Goal: Task Accomplishment & Management: Manage account settings

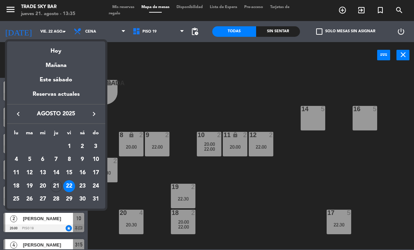
click at [16, 9] on div at bounding box center [207, 125] width 414 height 250
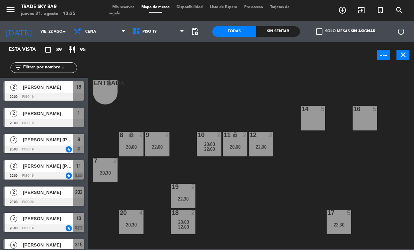
click at [14, 9] on icon "menu" at bounding box center [10, 9] width 11 height 11
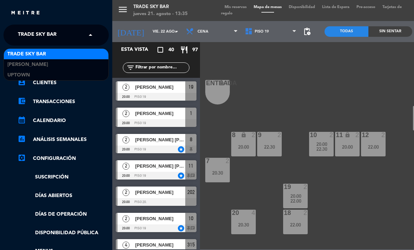
click at [41, 38] on span "Trade Sky Bar" at bounding box center [37, 35] width 39 height 15
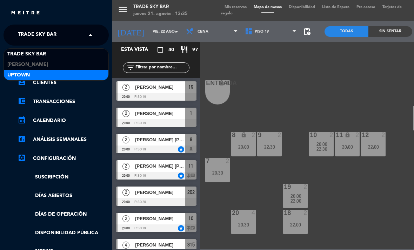
click at [44, 75] on div "Uptown" at bounding box center [56, 75] width 105 height 11
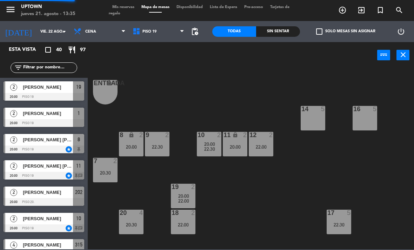
click at [45, 22] on div "[DATE] vie. 22 ago. arrow_drop_down" at bounding box center [35, 31] width 70 height 21
click at [52, 34] on input "vie. 22 ago." at bounding box center [63, 32] width 52 height 12
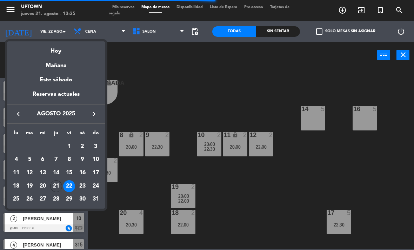
click at [83, 196] on div "30" at bounding box center [83, 200] width 12 height 12
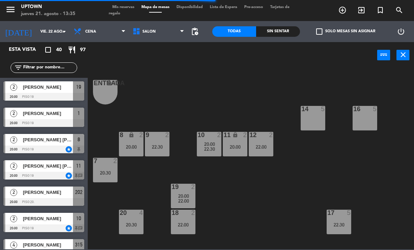
type input "sáb. 30 ago."
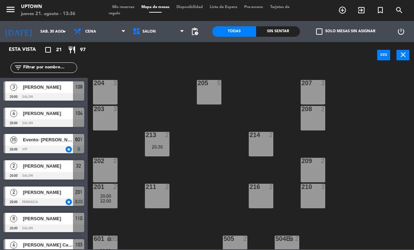
click at [347, 9] on icon "turned_in_not" at bounding box center [343, 10] width 8 height 8
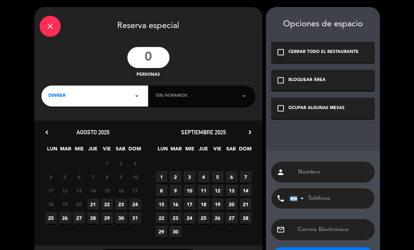
drag, startPoint x: 158, startPoint y: 60, endPoint x: 158, endPoint y: 57, distance: 3.9
click at [158, 60] on input "number" at bounding box center [148, 57] width 42 height 21
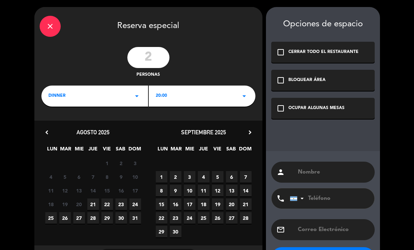
type input "2"
click at [166, 98] on span "20:00" at bounding box center [161, 96] width 11 height 7
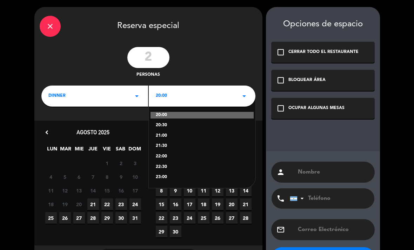
click at [164, 156] on div "22:00" at bounding box center [202, 156] width 93 height 7
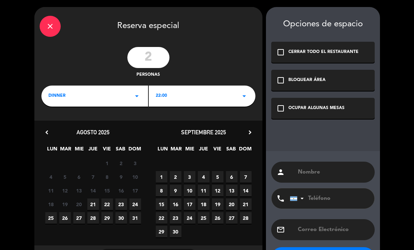
click at [123, 202] on span "23" at bounding box center [122, 205] width 12 height 12
click at [123, 220] on span "30" at bounding box center [122, 218] width 12 height 12
click at [307, 119] on div "check_box_outline_blank OCUPAR ALGUNAS MESAS" at bounding box center [323, 108] width 104 height 21
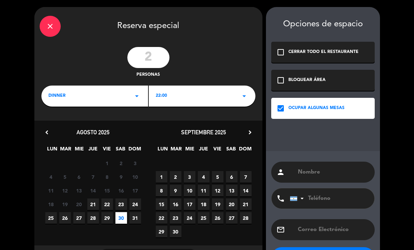
click at [319, 177] on input "text" at bounding box center [333, 173] width 72 height 10
click at [319, 173] on input "text" at bounding box center [333, 173] width 72 height 10
paste input "[DATE][PERSON_NAME]"
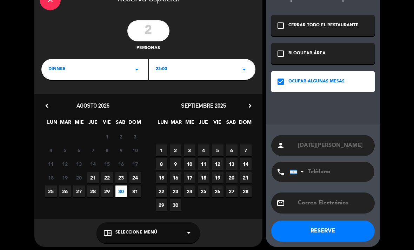
scroll to position [26, 0]
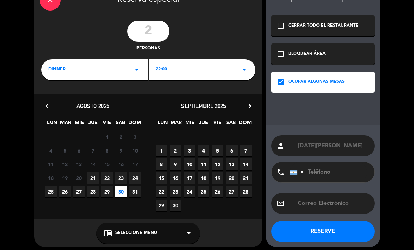
type input "[DATE][PERSON_NAME]"
click at [331, 236] on button "RESERVE" at bounding box center [323, 231] width 104 height 21
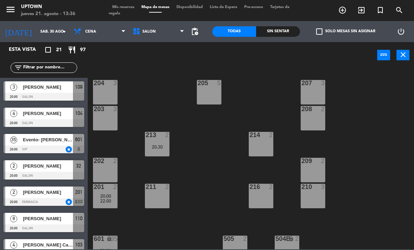
click at [131, 7] on span "Mis reservas" at bounding box center [123, 7] width 29 height 4
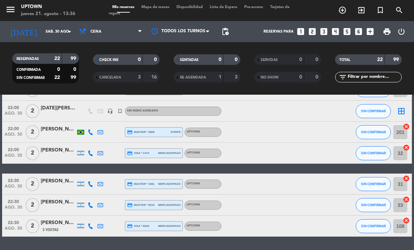
scroll to position [382, 0]
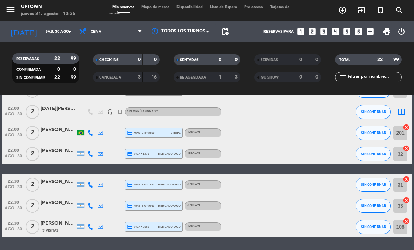
click at [402, 115] on icon "border_all" at bounding box center [402, 112] width 8 height 8
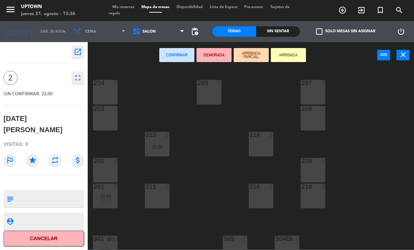
click at [168, 197] on div "211 2" at bounding box center [157, 196] width 25 height 25
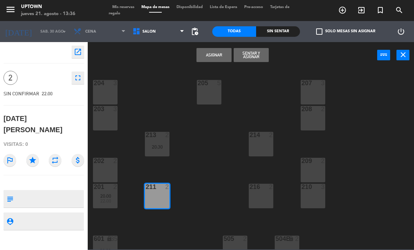
click at [77, 192] on textarea at bounding box center [49, 199] width 67 height 15
type textarea "Voucher baliarda 335"
click at [33, 154] on icon "star" at bounding box center [32, 160] width 13 height 13
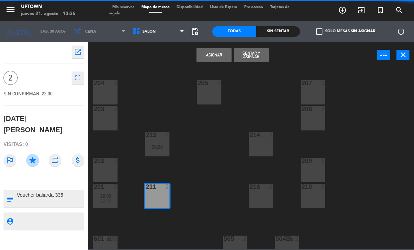
click at [216, 54] on button "Asignar" at bounding box center [214, 55] width 35 height 14
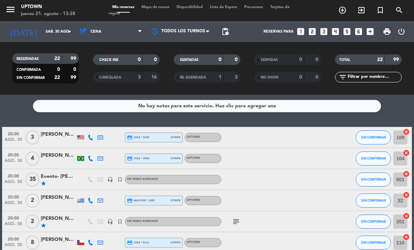
click at [14, 11] on icon "menu" at bounding box center [10, 9] width 11 height 11
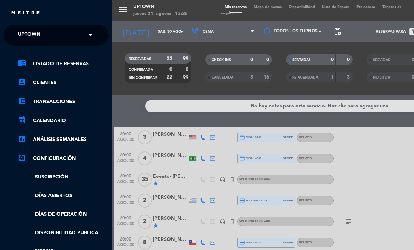
click at [42, 35] on div "× Uptown" at bounding box center [33, 35] width 36 height 15
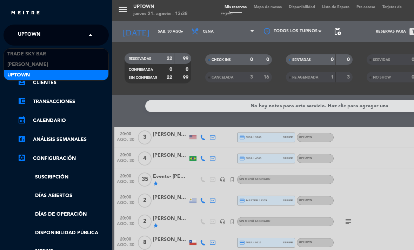
click at [42, 48] on div "chrome_reader_mode Listado de Reservas account_box Clientes account_balance_wal…" at bounding box center [56, 180] width 116 height 268
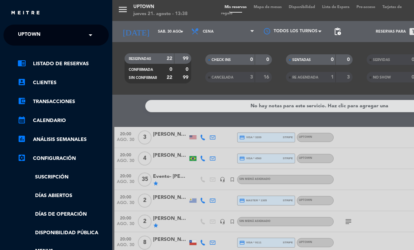
click at [38, 25] on ng-select "× Uptown ×" at bounding box center [56, 35] width 105 height 21
click at [42, 38] on div "× Uptown" at bounding box center [33, 35] width 36 height 15
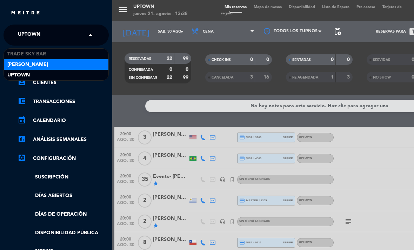
click at [47, 60] on div "[PERSON_NAME]" at bounding box center [56, 64] width 105 height 11
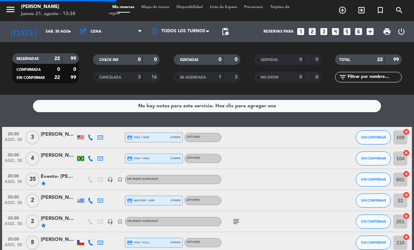
click at [13, 10] on icon "menu" at bounding box center [10, 9] width 11 height 11
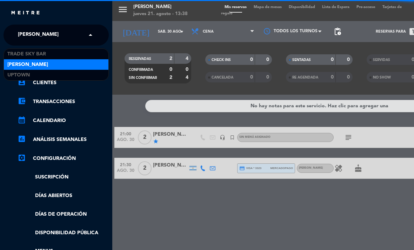
click at [34, 34] on span "[PERSON_NAME]" at bounding box center [38, 35] width 41 height 15
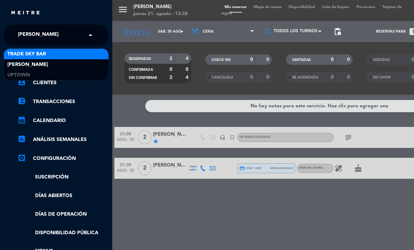
click at [38, 54] on span "Trade Sky Bar" at bounding box center [26, 54] width 39 height 8
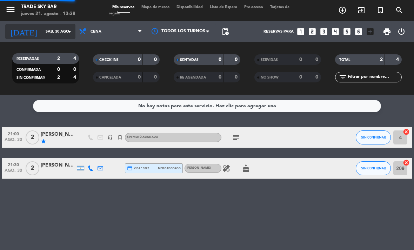
click at [66, 28] on icon "arrow_drop_down" at bounding box center [69, 31] width 8 height 8
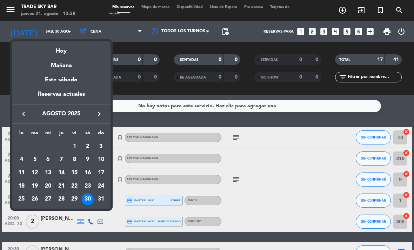
click at [99, 117] on icon "keyboard_arrow_right" at bounding box center [99, 114] width 8 height 8
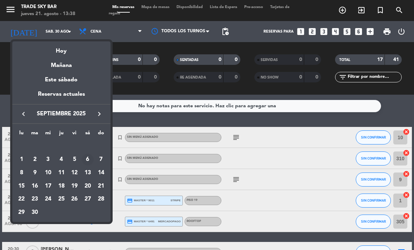
click at [90, 160] on div "6" at bounding box center [88, 160] width 12 height 12
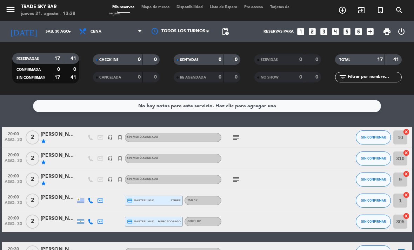
type input "sáb. [DATE]"
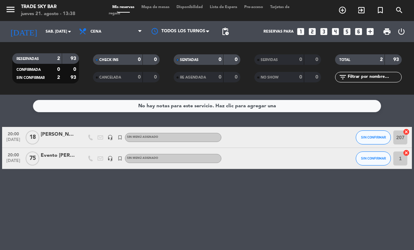
click at [159, 6] on span "Mapa de mesas" at bounding box center [155, 7] width 35 height 4
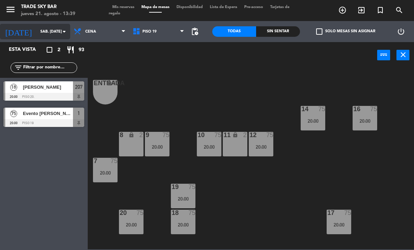
click at [40, 31] on input "sáb. [DATE]" at bounding box center [63, 32] width 52 height 12
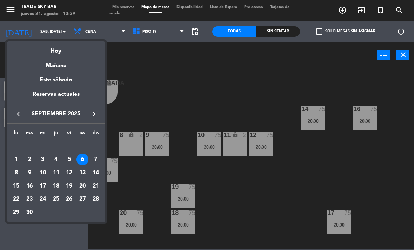
click at [18, 113] on icon "keyboard_arrow_left" at bounding box center [18, 114] width 8 height 8
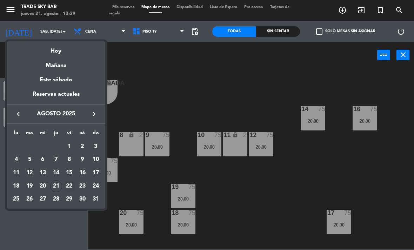
click at [72, 187] on div "22" at bounding box center [69, 187] width 12 height 12
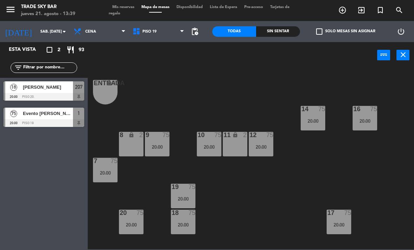
type input "vie. 22 ago."
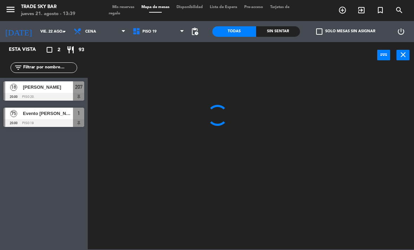
click at [347, 9] on icon "turned_in_not" at bounding box center [343, 10] width 8 height 8
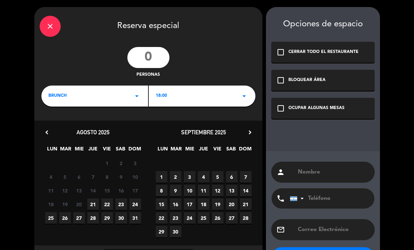
click at [145, 59] on input "number" at bounding box center [148, 57] width 42 height 21
type input "2"
click at [131, 97] on div "BRUNCH arrow_drop_down" at bounding box center [94, 96] width 107 height 21
click at [131, 124] on div "Cena" at bounding box center [94, 125] width 93 height 7
click at [165, 107] on div "close Reserva especial 2 personas dinner arrow_drop_down 18:00 arrow_drop_down …" at bounding box center [148, 140] width 228 height 267
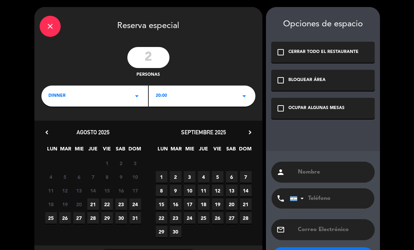
click at [167, 95] on div "20:00 arrow_drop_down" at bounding box center [202, 96] width 107 height 21
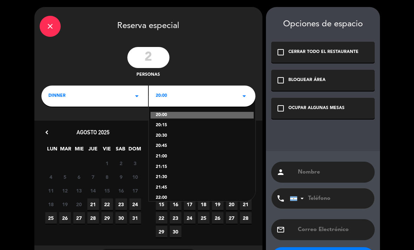
click at [110, 205] on span "22" at bounding box center [107, 205] width 12 height 12
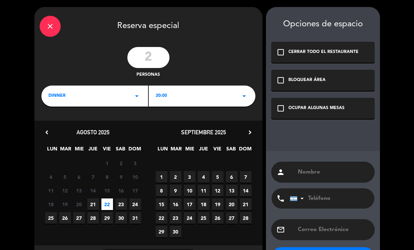
click at [323, 101] on div "check_box_outline_blank OCUPAR ALGUNAS MESAS" at bounding box center [323, 108] width 104 height 21
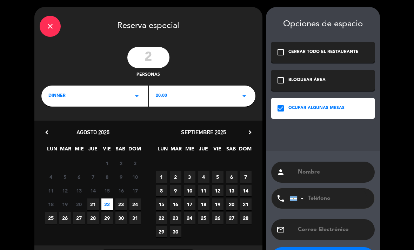
click at [313, 173] on input "text" at bounding box center [333, 173] width 72 height 10
click at [315, 174] on input "text" at bounding box center [333, 173] width 72 height 10
paste input "[PERSON_NAME]"
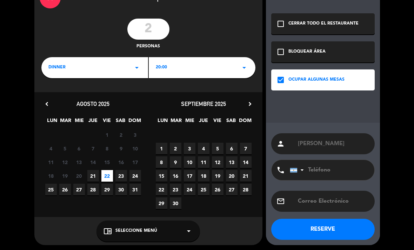
scroll to position [28, 0]
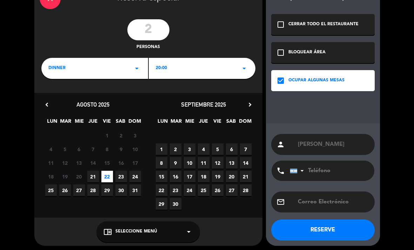
type input "[PERSON_NAME]"
click at [334, 225] on button "RESERVE" at bounding box center [323, 230] width 104 height 21
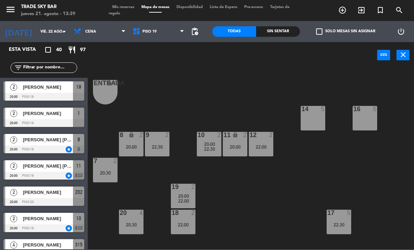
click at [127, 7] on span "Mis reservas" at bounding box center [123, 7] width 29 height 4
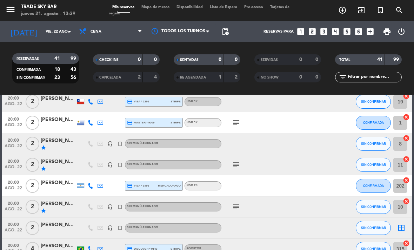
scroll to position [68, 0]
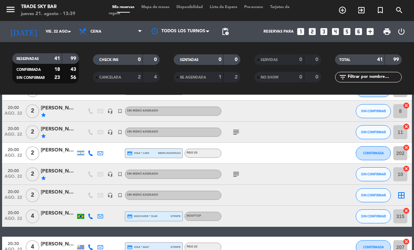
click at [403, 198] on icon "border_all" at bounding box center [402, 195] width 8 height 8
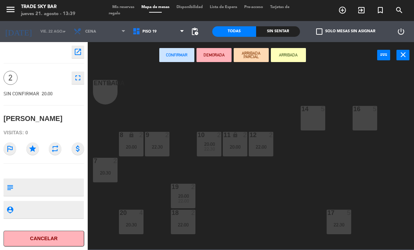
click at [136, 149] on div "20:00" at bounding box center [131, 147] width 25 height 5
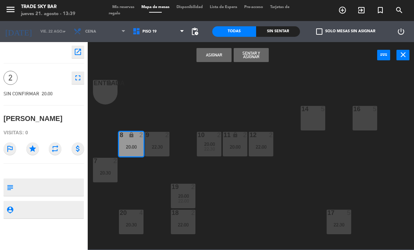
click at [54, 193] on textarea at bounding box center [49, 187] width 67 height 15
type textarea "Voucher baliarda 341"
click at [38, 150] on icon "star" at bounding box center [32, 149] width 13 height 13
click at [213, 56] on button "Asignar" at bounding box center [214, 55] width 35 height 14
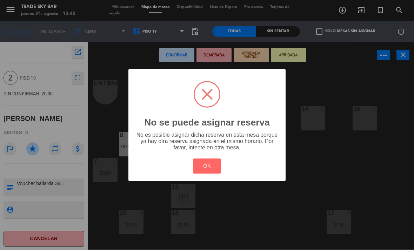
click at [141, 63] on div "? ! i No se puede asignar reserva × No es posible asignar dicha reserva en esta…" at bounding box center [207, 125] width 414 height 250
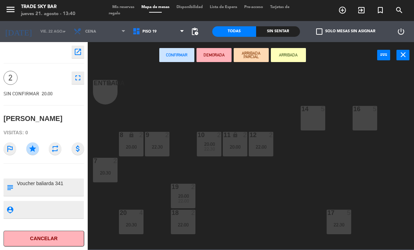
click at [264, 146] on div "22:00" at bounding box center [261, 147] width 25 height 5
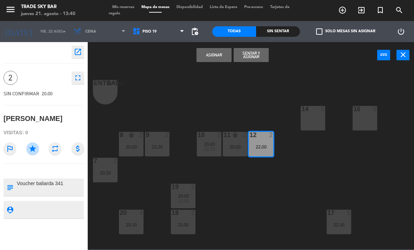
click at [217, 54] on button "Asignar" at bounding box center [214, 55] width 35 height 14
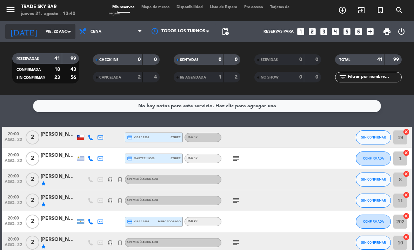
click at [61, 31] on input "vie. 22 ago." at bounding box center [68, 32] width 52 height 12
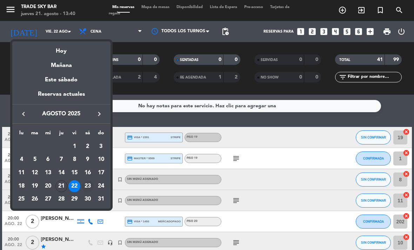
click at [87, 184] on div "23" at bounding box center [88, 187] width 12 height 12
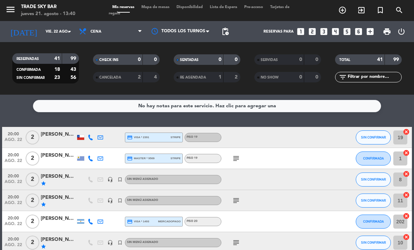
type input "sáb. 23 ago."
click at [165, 6] on span "Mapa de mesas" at bounding box center [155, 7] width 35 height 4
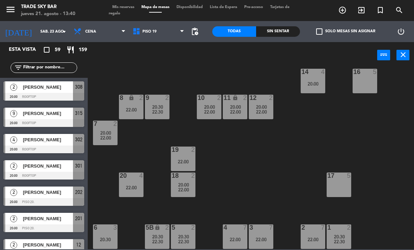
scroll to position [37, 0]
click at [41, 32] on input "sáb. 23 ago." at bounding box center [63, 32] width 52 height 12
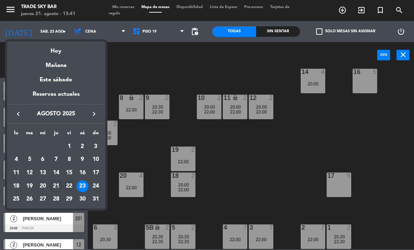
click at [70, 188] on div "22" at bounding box center [69, 187] width 12 height 12
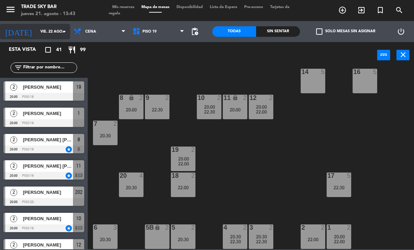
click at [39, 33] on input "vie. 22 ago." at bounding box center [63, 32] width 52 height 12
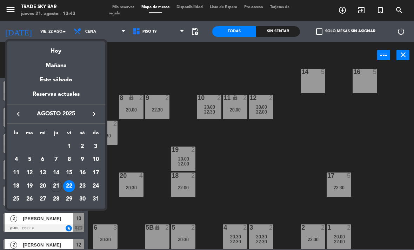
click at [93, 117] on icon "keyboard_arrow_right" at bounding box center [94, 114] width 8 height 8
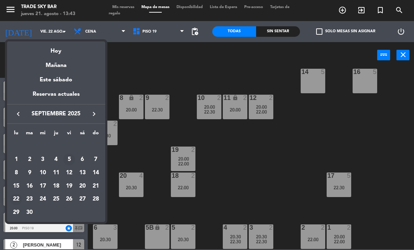
click at [70, 161] on div "5" at bounding box center [69, 160] width 12 height 12
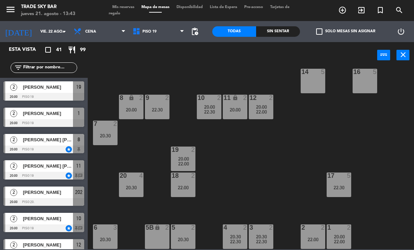
type input "vie. [DATE]"
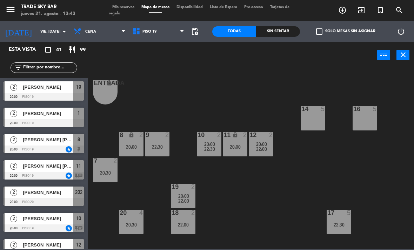
click at [382, 16] on span "turned_in_not" at bounding box center [380, 10] width 19 height 12
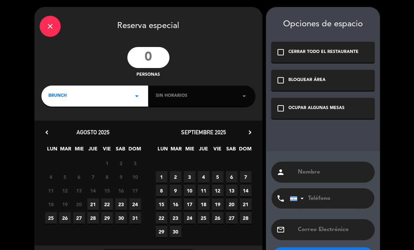
click at [159, 66] on input "number" at bounding box center [148, 57] width 42 height 21
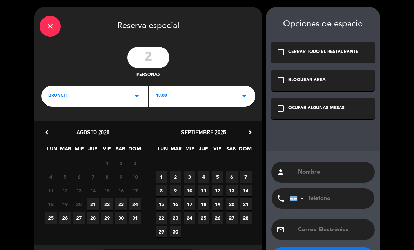
type input "2"
click at [138, 104] on div "BRUNCH arrow_drop_down" at bounding box center [94, 96] width 107 height 21
click at [129, 126] on div "Cena" at bounding box center [94, 125] width 93 height 7
click at [215, 173] on span "5" at bounding box center [218, 177] width 12 height 12
click at [301, 117] on div "check_box_outline_blank OCUPAR ALGUNAS MESAS" at bounding box center [323, 108] width 104 height 21
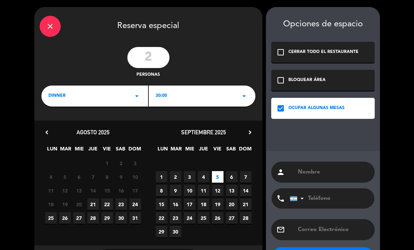
click at [320, 173] on input "text" at bounding box center [333, 173] width 72 height 10
click at [315, 171] on input "text" at bounding box center [333, 173] width 72 height 10
paste input "[PERSON_NAME] [PERSON_NAME]"
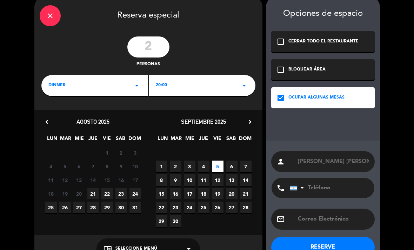
scroll to position [9, 0]
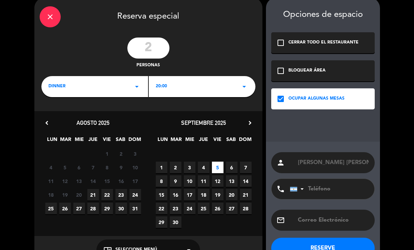
type input "[PERSON_NAME] [PERSON_NAME]"
click at [335, 240] on button "RESERVE" at bounding box center [323, 248] width 104 height 21
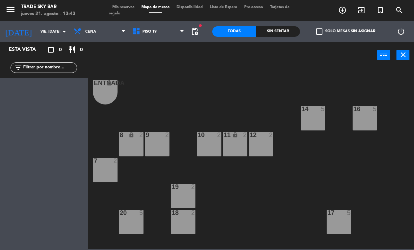
click at [128, 7] on span "Mis reservas" at bounding box center [123, 7] width 29 height 4
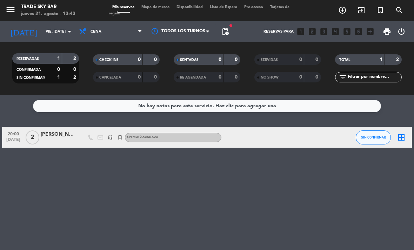
click at [405, 142] on span "border_all" at bounding box center [402, 137] width 8 height 8
click at [401, 137] on icon "border_all" at bounding box center [402, 137] width 8 height 8
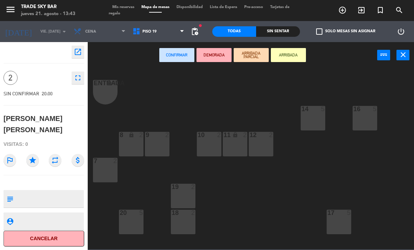
click at [215, 148] on div "10 2" at bounding box center [209, 144] width 25 height 25
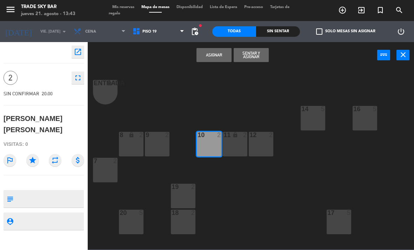
click at [53, 192] on textarea at bounding box center [49, 199] width 67 height 15
type textarea "Voucher baliarda 404"
click at [33, 154] on icon "star" at bounding box center [32, 160] width 13 height 13
click at [216, 60] on button "Asignar" at bounding box center [214, 55] width 35 height 14
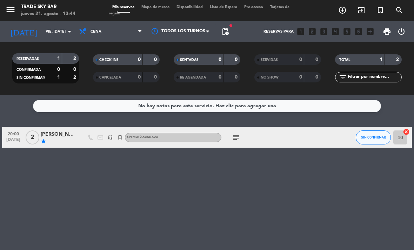
click at [13, 12] on icon "menu" at bounding box center [10, 9] width 11 height 11
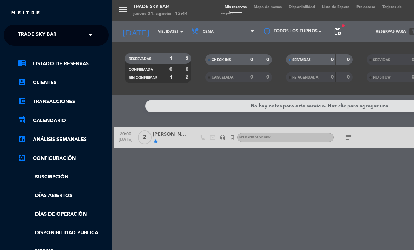
click at [35, 30] on span "Trade Sky Bar" at bounding box center [37, 35] width 39 height 15
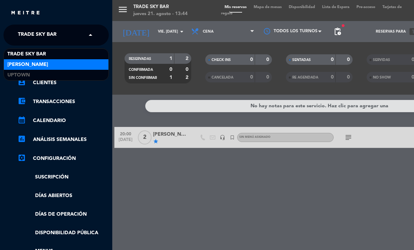
click at [39, 62] on span "[PERSON_NAME]" at bounding box center [27, 65] width 41 height 8
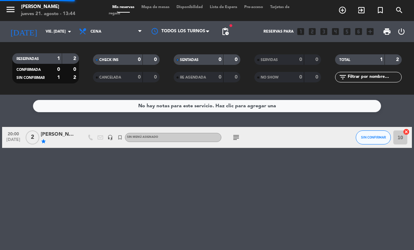
click at [11, 12] on icon "menu" at bounding box center [10, 9] width 11 height 11
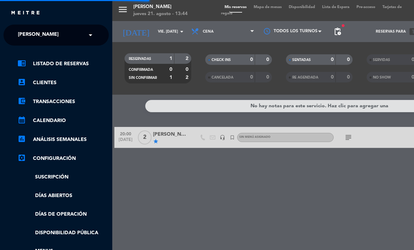
click at [29, 39] on span "[PERSON_NAME]" at bounding box center [38, 35] width 41 height 15
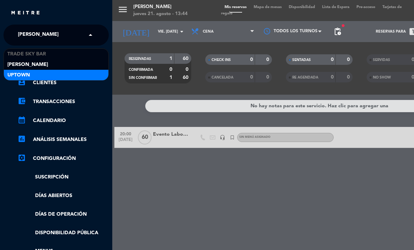
click at [28, 76] on span "Uptown" at bounding box center [18, 75] width 22 height 8
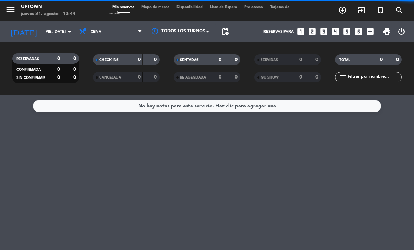
click at [50, 40] on div "[DATE] vie. [DATE] arrow_drop_down" at bounding box center [40, 31] width 70 height 21
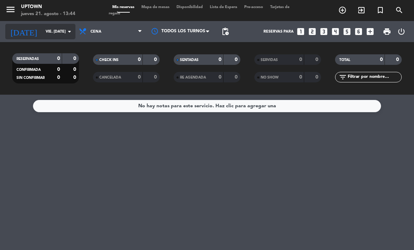
click at [52, 31] on input "vie. [DATE]" at bounding box center [68, 32] width 52 height 12
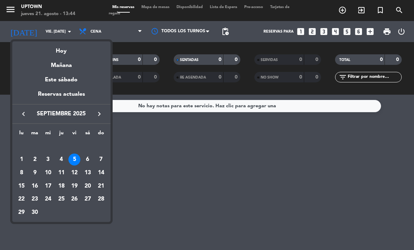
click at [24, 118] on icon "keyboard_arrow_left" at bounding box center [23, 114] width 8 height 8
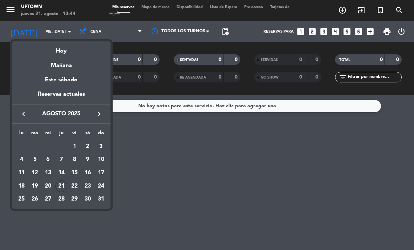
click at [37, 198] on div "26" at bounding box center [35, 200] width 12 height 12
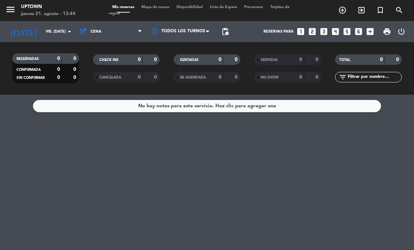
type input "[DATE] ago."
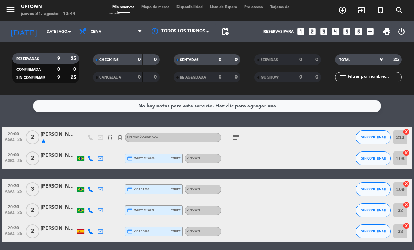
click at [164, 7] on span "Mapa de mesas" at bounding box center [155, 7] width 35 height 4
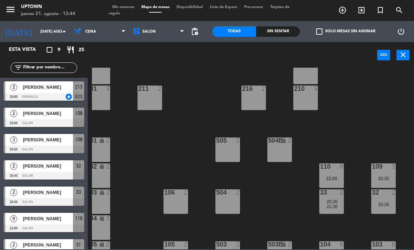
scroll to position [70, 12]
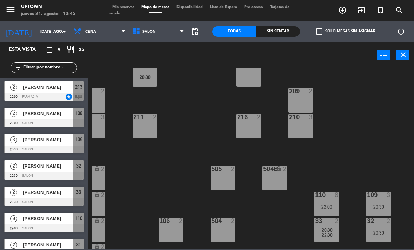
click at [347, 10] on icon "turned_in_not" at bounding box center [343, 10] width 8 height 8
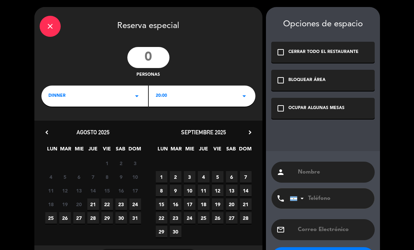
click at [65, 220] on span "26" at bounding box center [65, 218] width 12 height 12
click at [177, 101] on div "20:00 arrow_drop_down" at bounding box center [202, 96] width 107 height 21
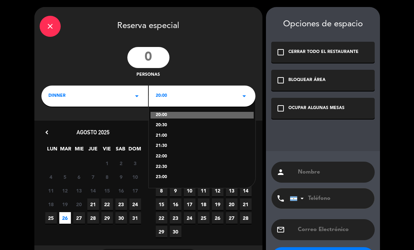
click at [169, 127] on div "20:30" at bounding box center [202, 125] width 93 height 7
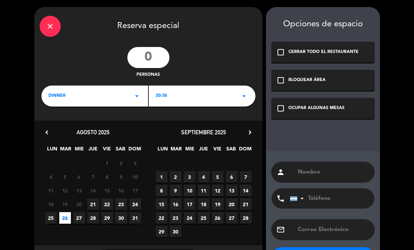
click at [152, 57] on input "number" at bounding box center [148, 57] width 42 height 21
type input "2"
click at [283, 112] on icon "check_box_outline_blank" at bounding box center [281, 108] width 8 height 8
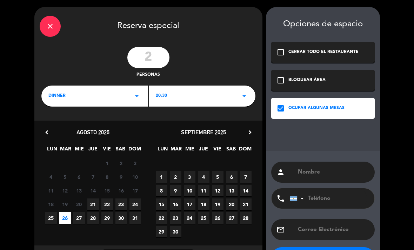
click at [331, 170] on input "text" at bounding box center [333, 173] width 72 height 10
click at [322, 173] on input "text" at bounding box center [333, 173] width 72 height 10
paste input "[PERSON_NAME]"
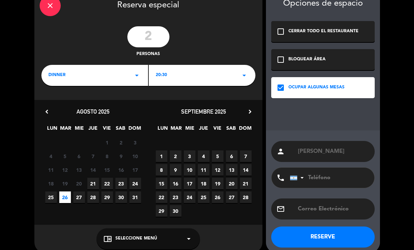
scroll to position [21, 0]
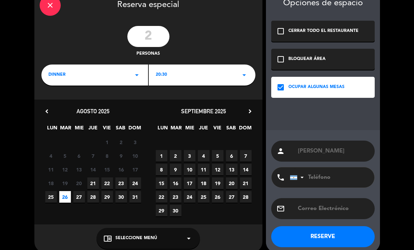
type input "[PERSON_NAME]"
click at [346, 233] on button "RESERVE" at bounding box center [323, 237] width 104 height 21
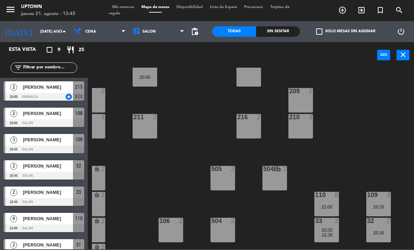
click at [135, 7] on span "Mis reservas" at bounding box center [123, 7] width 29 height 4
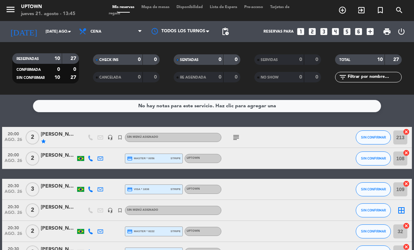
scroll to position [3, 0]
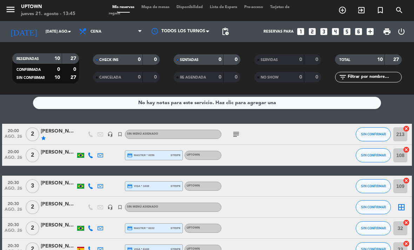
click at [400, 210] on icon "border_all" at bounding box center [402, 207] width 8 height 8
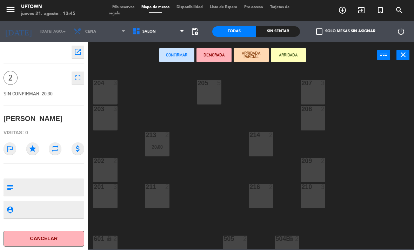
click at [162, 190] on div at bounding box center [158, 187] width 12 height 6
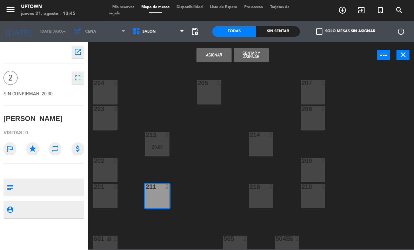
click at [63, 188] on textarea at bounding box center [49, 187] width 67 height 15
click at [80, 183] on textarea at bounding box center [49, 187] width 67 height 15
type textarea "Voucher baliarda 329"
click at [38, 148] on icon "star" at bounding box center [32, 149] width 13 height 13
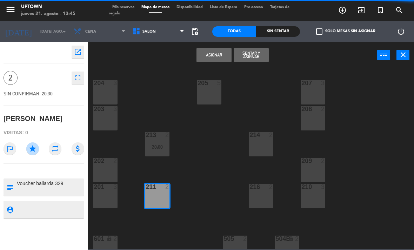
click at [225, 54] on button "Asignar" at bounding box center [214, 55] width 35 height 14
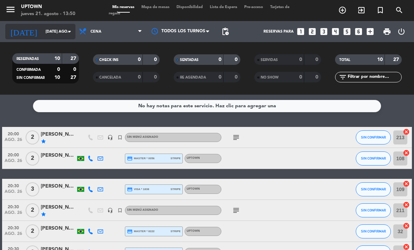
click at [42, 31] on input "[DATE] ago." at bounding box center [68, 32] width 52 height 12
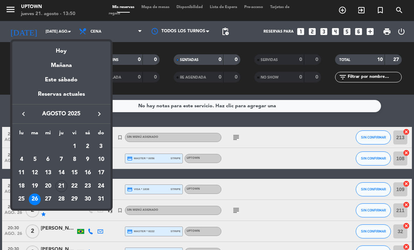
click at [97, 113] on icon "keyboard_arrow_right" at bounding box center [99, 114] width 8 height 8
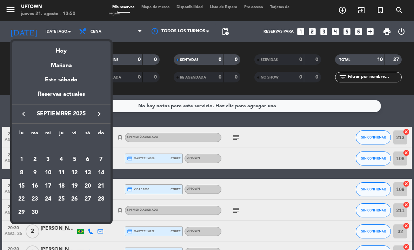
click at [74, 187] on div "19" at bounding box center [74, 187] width 12 height 12
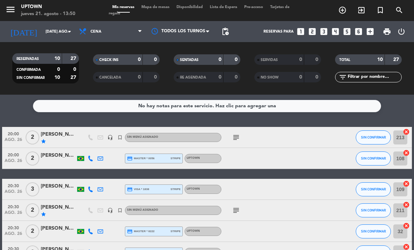
type input "vie. [DATE]"
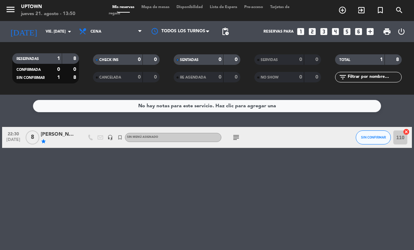
click at [152, 6] on span "Mapa de mesas" at bounding box center [155, 7] width 35 height 4
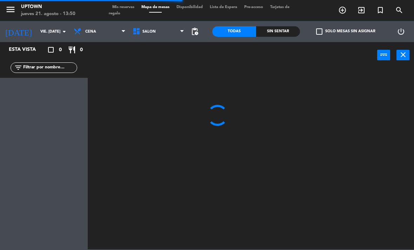
click at [347, 10] on icon "turned_in_not" at bounding box center [343, 10] width 8 height 8
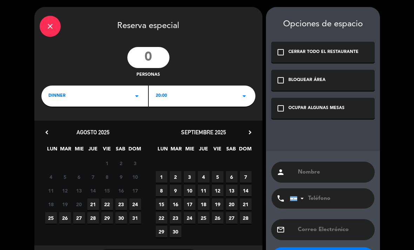
click at [167, 59] on input "number" at bounding box center [148, 57] width 42 height 21
type input "12"
click at [177, 97] on div "20:00 arrow_drop_down" at bounding box center [202, 96] width 107 height 21
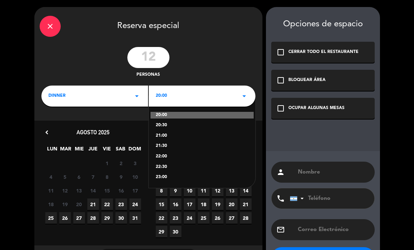
click at [168, 156] on div "22:00" at bounding box center [202, 156] width 93 height 7
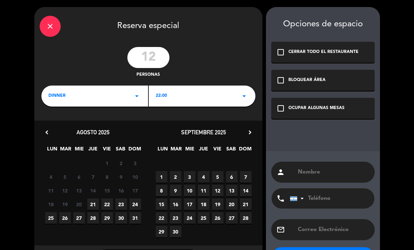
click at [220, 206] on span "19" at bounding box center [218, 205] width 12 height 12
click at [319, 105] on div "check_box_outline_blank OCUPAR ALGUNAS MESAS" at bounding box center [323, 108] width 104 height 21
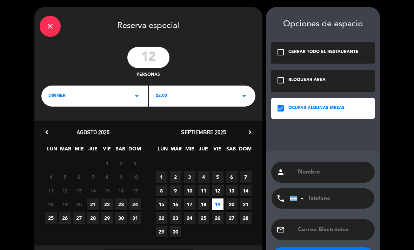
click at [325, 169] on input "text" at bounding box center [333, 173] width 72 height 10
click at [316, 171] on input "text" at bounding box center [333, 173] width 72 height 10
paste input "[PERSON_NAME][EMAIL_ADDRESS][DOMAIN_NAME]"
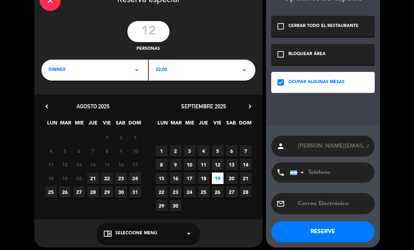
scroll to position [25, 0]
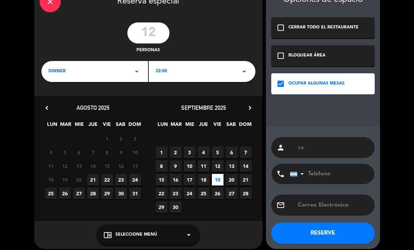
type input "c"
type input "Sectorizado- [PERSON_NAME]"
click at [344, 235] on button "RESERVE" at bounding box center [323, 233] width 104 height 21
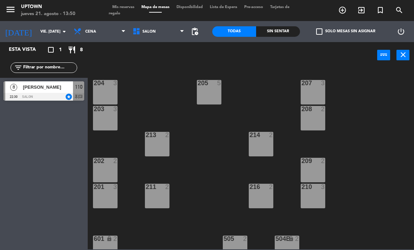
click at [131, 5] on span "Mis reservas" at bounding box center [123, 7] width 29 height 4
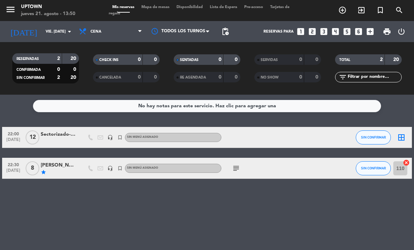
click at [401, 138] on icon "border_all" at bounding box center [402, 137] width 8 height 8
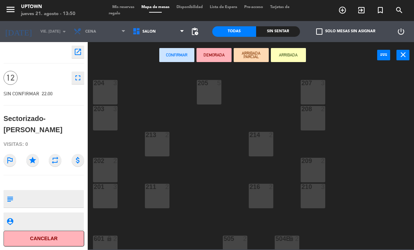
click at [111, 92] on div "204 3" at bounding box center [105, 92] width 25 height 25
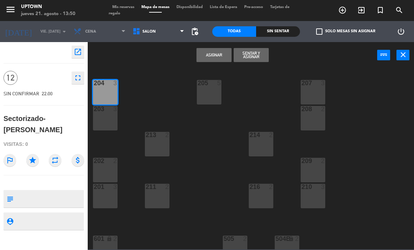
click at [109, 123] on div "203 3" at bounding box center [105, 118] width 25 height 25
click at [109, 175] on div "202 2" at bounding box center [105, 170] width 25 height 25
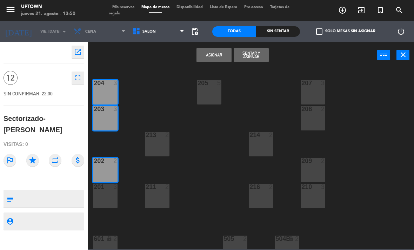
click at [109, 192] on div "201 3" at bounding box center [105, 196] width 25 height 25
click at [32, 154] on icon "star" at bounding box center [32, 160] width 13 height 13
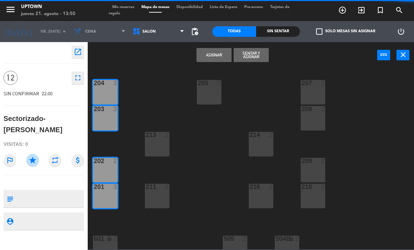
click at [218, 61] on button "Asignar" at bounding box center [214, 55] width 35 height 14
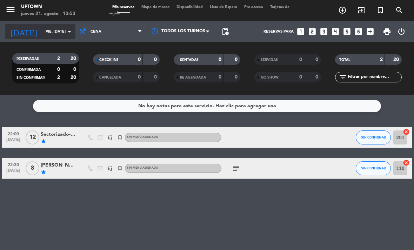
click at [51, 30] on input "vie. [DATE]" at bounding box center [68, 32] width 52 height 12
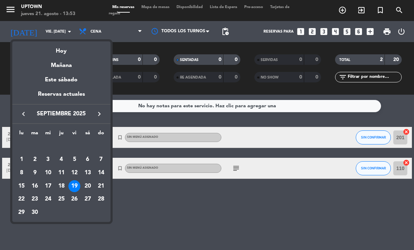
click at [22, 114] on icon "keyboard_arrow_left" at bounding box center [23, 114] width 8 height 8
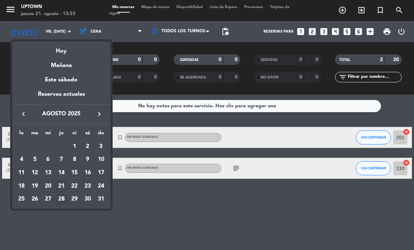
click at [61, 199] on div "28" at bounding box center [61, 200] width 12 height 12
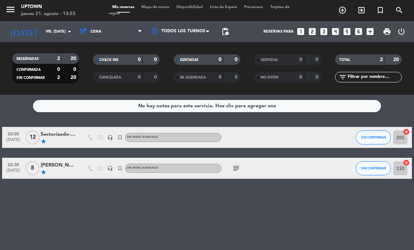
type input "jue. 28 ago."
click at [155, 7] on span "Mapa de mesas" at bounding box center [155, 7] width 35 height 4
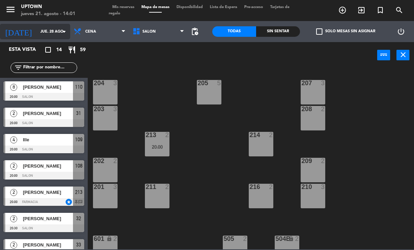
click at [44, 30] on input "jue. 28 ago." at bounding box center [63, 32] width 52 height 12
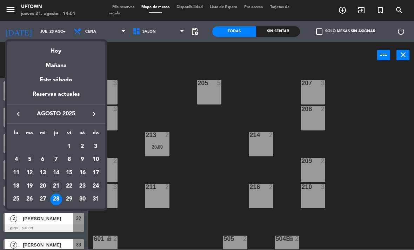
click at [98, 189] on div "24" at bounding box center [96, 187] width 12 height 12
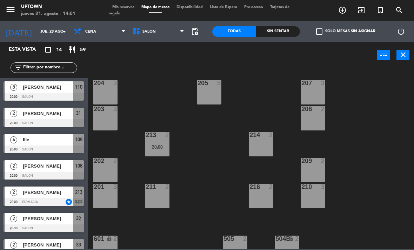
type input "dom. 24 ago."
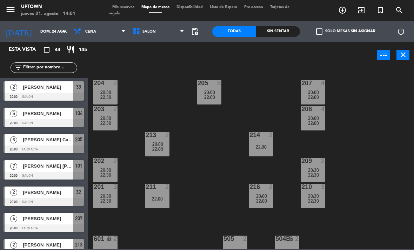
click at [117, 101] on div "204 2 20:30 22:30" at bounding box center [105, 92] width 25 height 25
click at [222, 140] on div "204 2 20:30 22:30 205 5 20:00 22:00 207 4 20:00 22:00 203 2 20:30 22:30 208 4 2…" at bounding box center [253, 159] width 322 height 182
click at [112, 96] on div "22:30" at bounding box center [105, 97] width 25 height 5
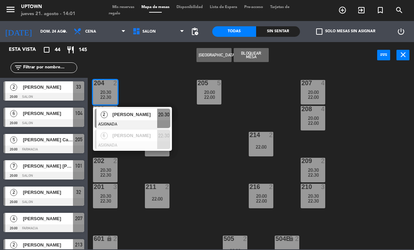
click at [253, 56] on button "Bloquear Mesa" at bounding box center [251, 55] width 35 height 14
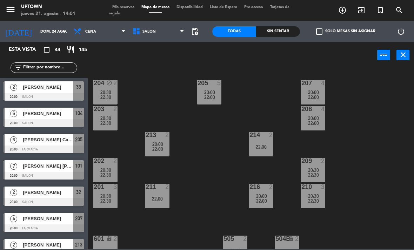
click at [114, 112] on div "2" at bounding box center [115, 109] width 4 height 6
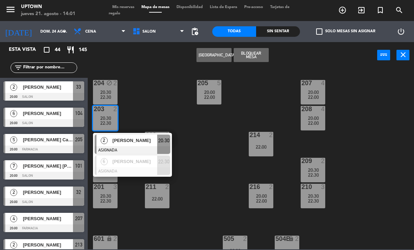
click at [249, 58] on button "Bloquear Mesa" at bounding box center [251, 55] width 35 height 14
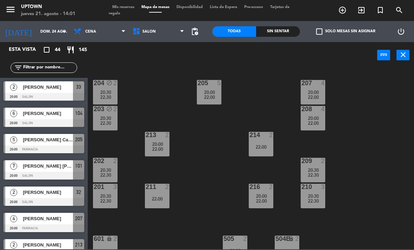
click at [111, 166] on div "202 2 20:30 22:30" at bounding box center [105, 170] width 25 height 25
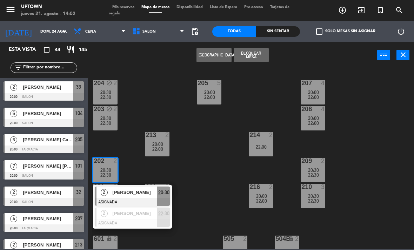
click at [268, 59] on button "Bloquear Mesa" at bounding box center [251, 55] width 35 height 14
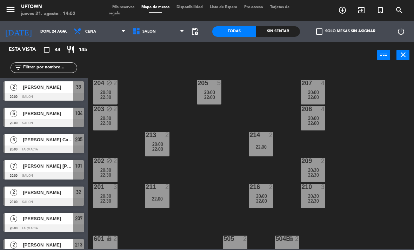
click at [97, 198] on div "20:30" at bounding box center [105, 196] width 25 height 5
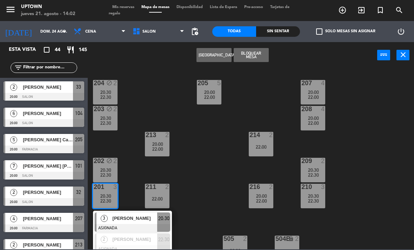
click at [254, 54] on button "Bloquear Mesa" at bounding box center [251, 55] width 35 height 14
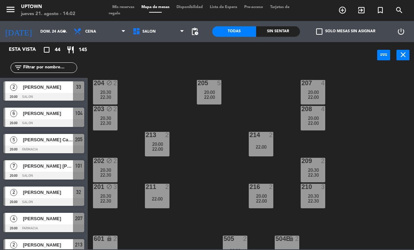
click at [347, 13] on icon "turned_in_not" at bounding box center [343, 10] width 8 height 8
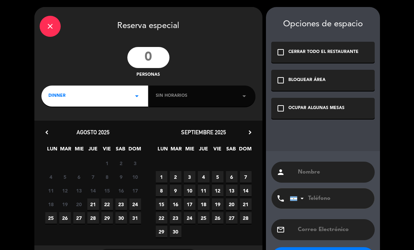
click at [142, 59] on input "number" at bounding box center [148, 57] width 42 height 21
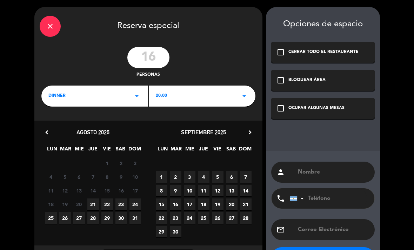
type input "16"
click at [172, 98] on div "20:00 arrow_drop_down" at bounding box center [202, 96] width 107 height 21
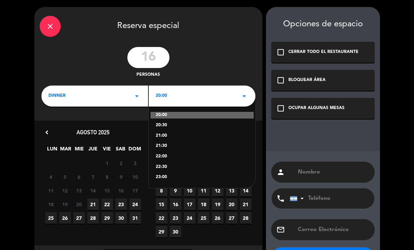
click at [182, 158] on div "22:00" at bounding box center [202, 156] width 93 height 7
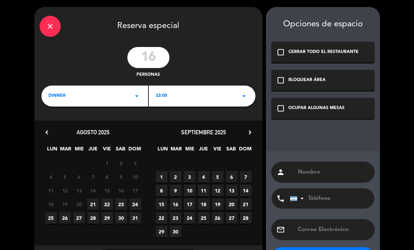
click at [140, 205] on span "24" at bounding box center [136, 205] width 12 height 12
click at [313, 114] on div "check_box_outline_blank OCUPAR ALGUNAS MESAS" at bounding box center [323, 108] width 104 height 21
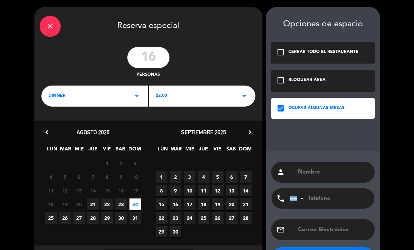
click at [323, 177] on input "text" at bounding box center [333, 173] width 72 height 10
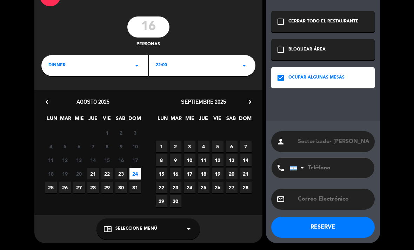
scroll to position [30, 0]
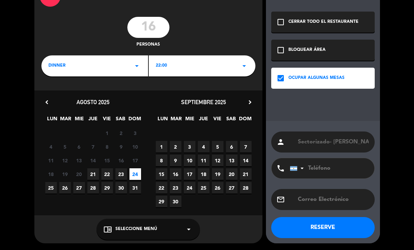
type input "Sectorizado- [PERSON_NAME]"
click at [304, 230] on button "RESERVE" at bounding box center [323, 227] width 104 height 21
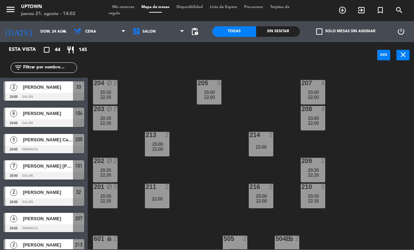
click at [111, 117] on span "20:30" at bounding box center [105, 119] width 11 height 6
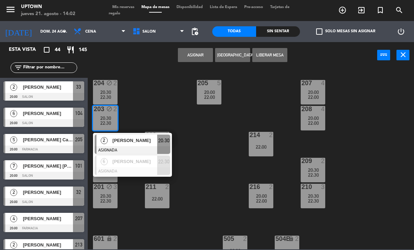
click at [123, 163] on div "6 [PERSON_NAME] ASIGNADA 22:30" at bounding box center [133, 165] width 90 height 23
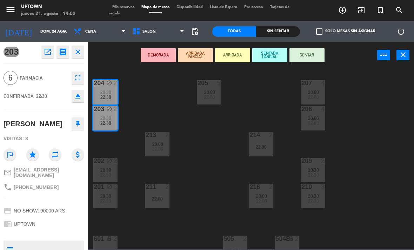
click at [72, 98] on button "eject" at bounding box center [78, 96] width 13 height 13
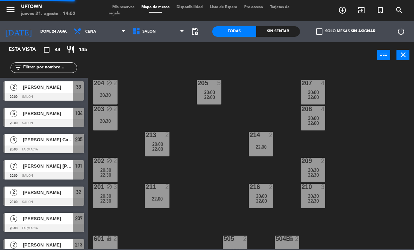
scroll to position [224, 0]
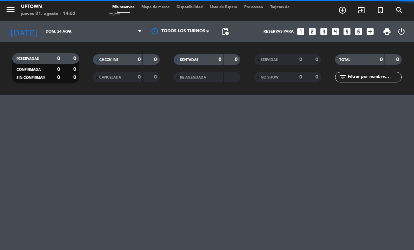
click at [107, 97] on div "menu Uptown jueves 21. agosto - 14:02 Mis reservas Mapa de mesas Disponibilidad…" at bounding box center [207, 125] width 414 height 250
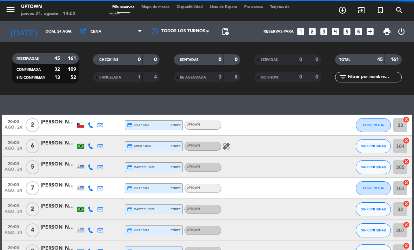
click at [157, 8] on span "Mapa de mesas" at bounding box center [155, 7] width 35 height 4
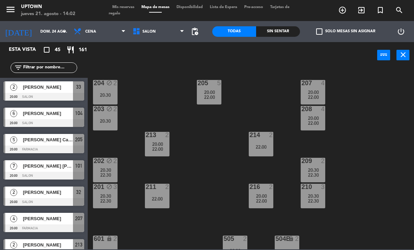
click at [105, 97] on div "20:30" at bounding box center [105, 95] width 25 height 5
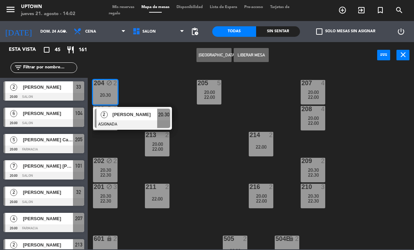
click at [146, 119] on div "[PERSON_NAME]" at bounding box center [135, 115] width 46 height 12
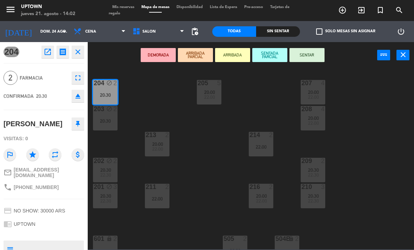
click at [82, 100] on button "eject" at bounding box center [78, 96] width 13 height 13
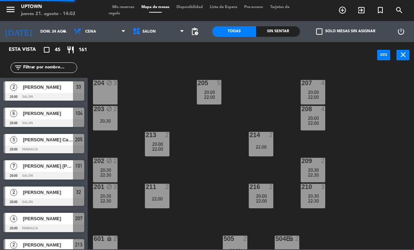
click at [147, 103] on div "204 block 3 205 5 20:00 22:00 207 4 20:00 22:00 203 block 2 20:30 208 4 20:00 2…" at bounding box center [253, 159] width 322 height 182
click at [111, 127] on div "203 block 2 20:30" at bounding box center [105, 118] width 25 height 25
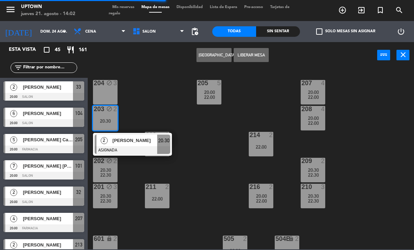
click at [129, 148] on div at bounding box center [133, 150] width 76 height 8
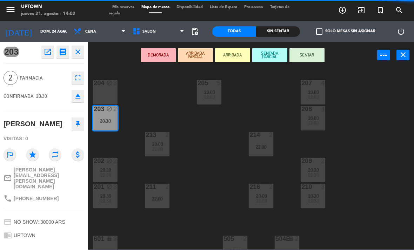
click at [81, 97] on icon "eject" at bounding box center [78, 96] width 8 height 8
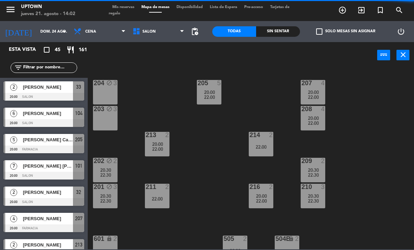
click at [114, 173] on div "22:30" at bounding box center [105, 175] width 25 height 5
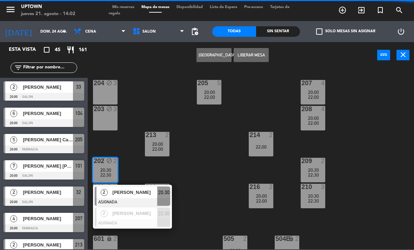
click at [133, 201] on div at bounding box center [133, 202] width 76 height 8
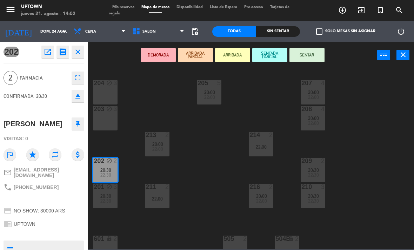
click at [81, 93] on icon "eject" at bounding box center [78, 96] width 8 height 8
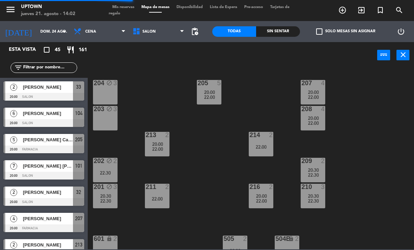
click at [114, 176] on div "202 block 2 22:30" at bounding box center [105, 170] width 25 height 25
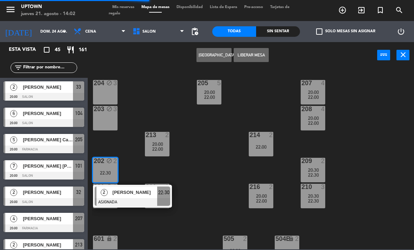
click at [145, 192] on span "[PERSON_NAME]" at bounding box center [135, 192] width 45 height 7
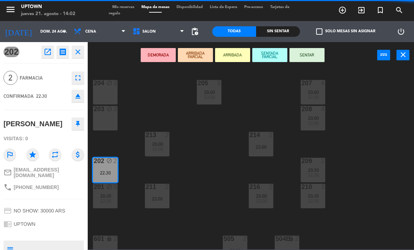
click at [83, 95] on button "eject" at bounding box center [78, 96] width 13 height 13
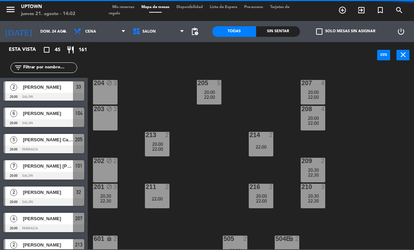
scroll to position [286, 0]
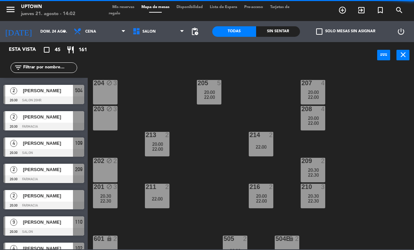
click at [113, 197] on div "20:30" at bounding box center [105, 196] width 25 height 5
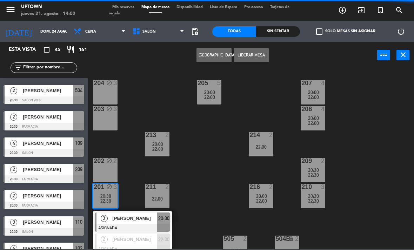
click at [135, 220] on span "[PERSON_NAME]" at bounding box center [135, 218] width 45 height 7
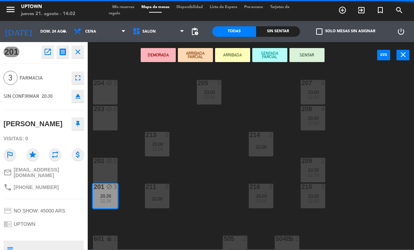
click at [83, 101] on button "eject" at bounding box center [78, 96] width 13 height 13
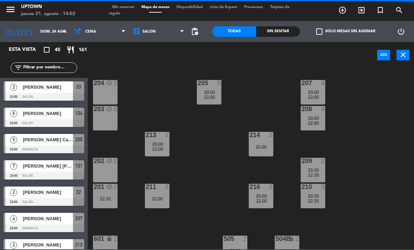
scroll to position [0, 0]
click at [115, 199] on div "22:30" at bounding box center [105, 199] width 25 height 5
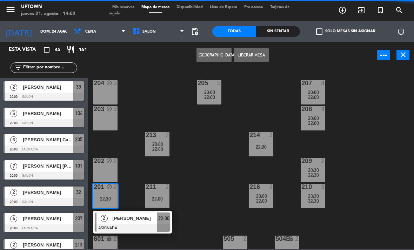
click at [132, 222] on span "[PERSON_NAME]" at bounding box center [135, 218] width 45 height 7
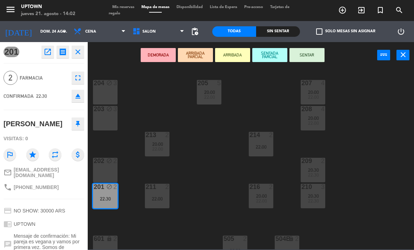
click at [79, 98] on icon "eject" at bounding box center [78, 96] width 8 height 8
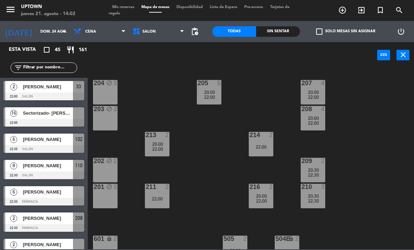
scroll to position [898, 0]
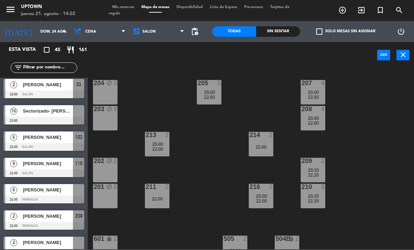
click at [65, 113] on span "Sectorizado- [PERSON_NAME]" at bounding box center [48, 110] width 50 height 7
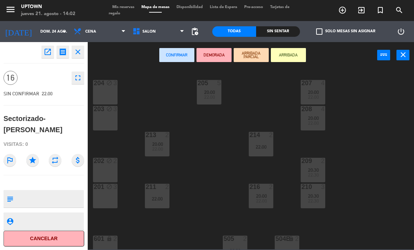
click at [110, 94] on div "204 block 3" at bounding box center [105, 92] width 25 height 25
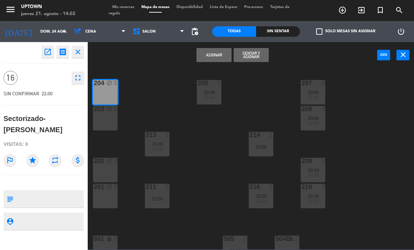
click at [110, 123] on div "203 block 3" at bounding box center [105, 118] width 25 height 25
click at [112, 174] on div "202 block 2" at bounding box center [105, 170] width 25 height 25
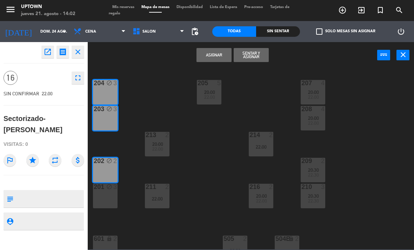
click at [112, 202] on div "201 block 3" at bounding box center [105, 196] width 25 height 25
click at [33, 154] on icon "star" at bounding box center [32, 160] width 13 height 13
click at [218, 52] on button "Asignar" at bounding box center [214, 55] width 35 height 14
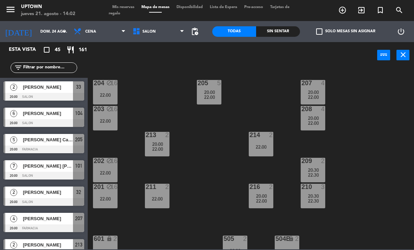
scroll to position [155, 0]
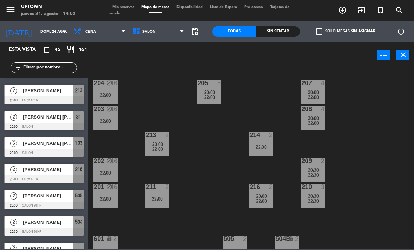
click at [109, 96] on div "22:00" at bounding box center [105, 95] width 25 height 5
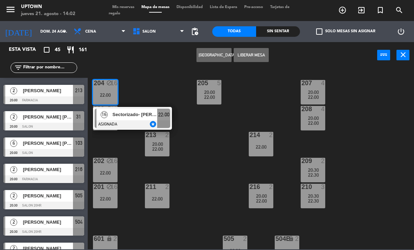
click at [257, 55] on button "Liberar Mesa" at bounding box center [251, 55] width 35 height 14
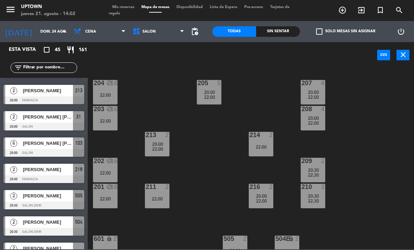
click at [111, 118] on div "203 block 16 22:00" at bounding box center [105, 118] width 25 height 25
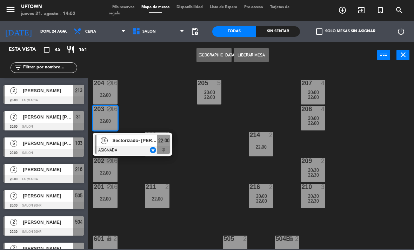
click at [260, 55] on button "Liberar Mesa" at bounding box center [251, 55] width 35 height 14
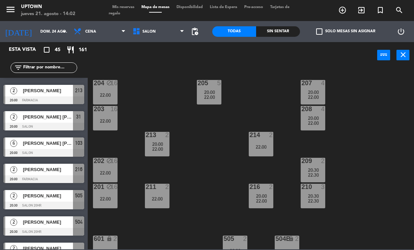
click at [108, 164] on icon "block" at bounding box center [109, 161] width 6 height 6
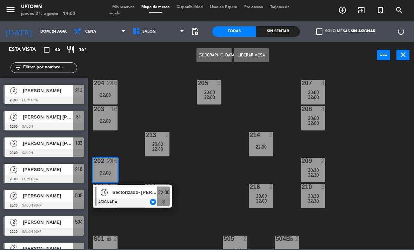
click at [259, 53] on button "Liberar Mesa" at bounding box center [251, 55] width 35 height 14
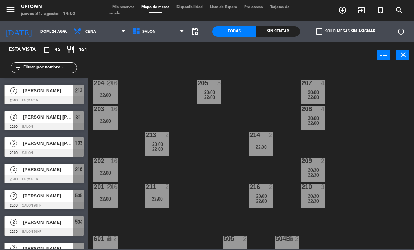
click at [110, 199] on div "22:00" at bounding box center [105, 199] width 25 height 5
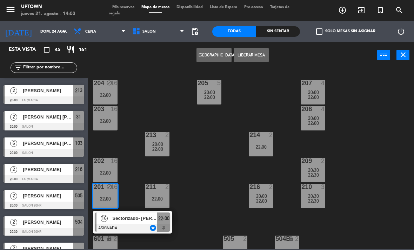
click at [258, 59] on button "Liberar Mesa" at bounding box center [251, 55] width 35 height 14
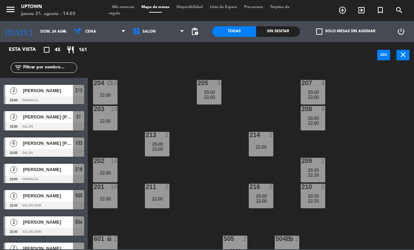
click at [112, 97] on div "22:00" at bounding box center [105, 95] width 25 height 5
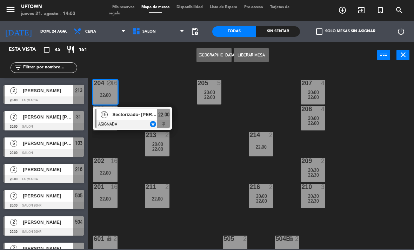
click at [256, 53] on button "Liberar Mesa" at bounding box center [251, 55] width 35 height 14
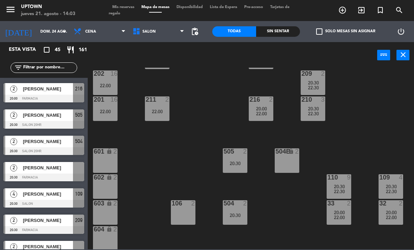
scroll to position [235, 0]
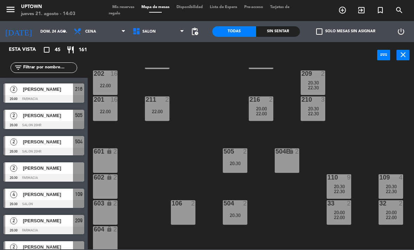
click at [58, 168] on span "[PERSON_NAME]" at bounding box center [48, 168] width 50 height 7
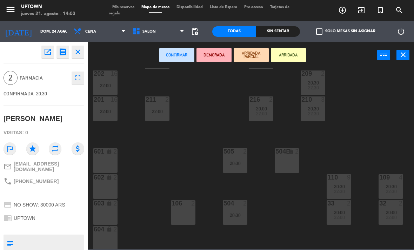
click at [114, 168] on div "601 lock 2" at bounding box center [105, 161] width 25 height 25
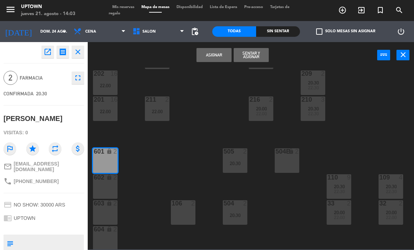
click at [217, 57] on button "Asignar" at bounding box center [214, 55] width 35 height 14
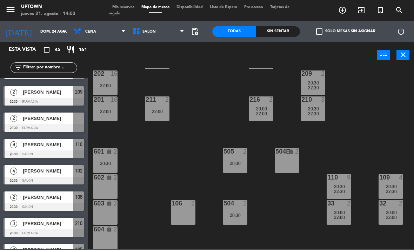
scroll to position [371, 0]
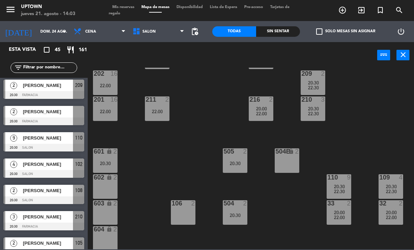
click at [66, 116] on div "[PERSON_NAME]" at bounding box center [47, 112] width 51 height 12
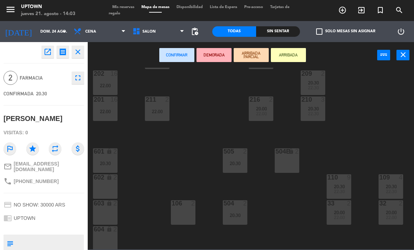
click at [110, 186] on div "602 lock 2" at bounding box center [105, 187] width 25 height 25
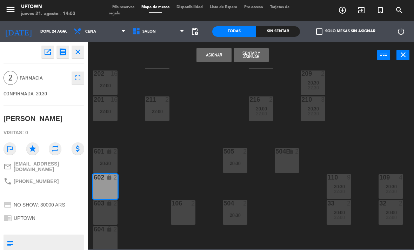
click at [223, 58] on button "Asignar" at bounding box center [214, 55] width 35 height 14
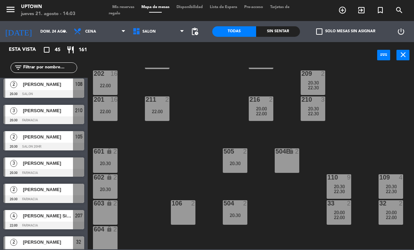
scroll to position [481, 0]
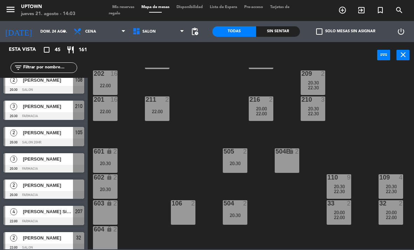
click at [54, 166] on div at bounding box center [44, 169] width 81 height 8
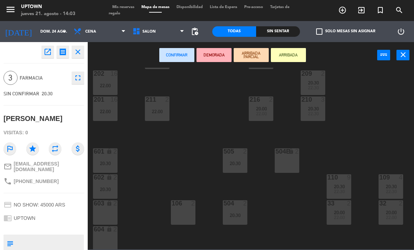
click at [111, 213] on div "603 lock 2" at bounding box center [105, 213] width 25 height 25
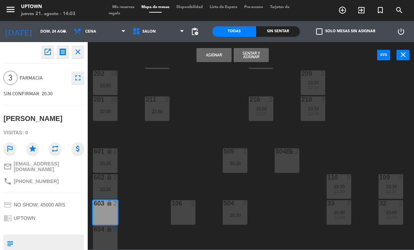
click at [218, 55] on button "Asignar" at bounding box center [214, 55] width 35 height 14
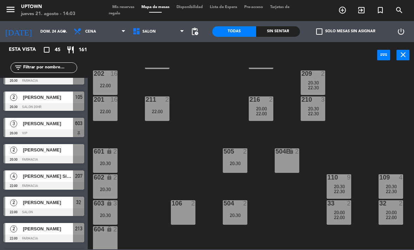
scroll to position [516, 0]
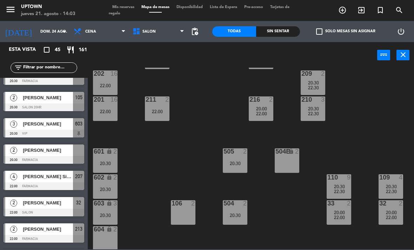
click at [61, 153] on span "[PERSON_NAME]" at bounding box center [48, 150] width 50 height 7
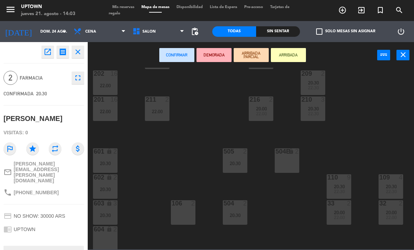
click at [114, 236] on div "604 lock 2" at bounding box center [105, 239] width 25 height 25
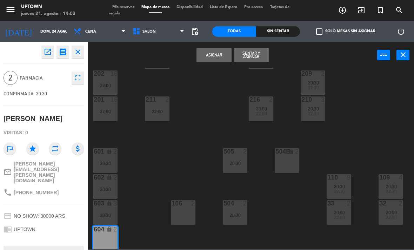
click at [221, 57] on button "Asignar" at bounding box center [214, 55] width 35 height 14
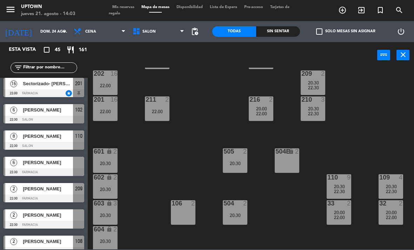
scroll to position [925, 0]
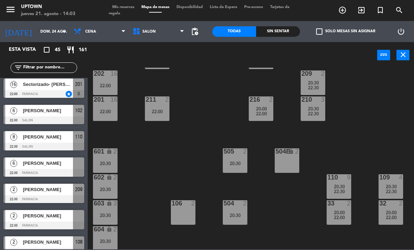
click at [50, 169] on div "[PERSON_NAME]" at bounding box center [47, 164] width 51 height 12
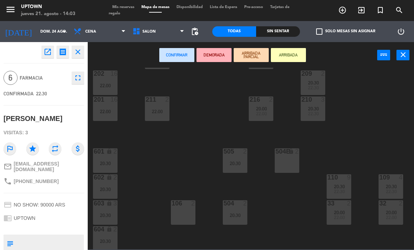
click at [109, 163] on div "20:30" at bounding box center [105, 163] width 25 height 5
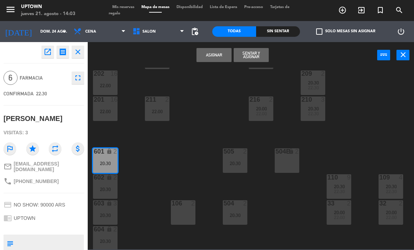
click at [115, 194] on div "602 lock 2 20:30" at bounding box center [105, 187] width 25 height 25
click at [256, 55] on button "Unir y asignar" at bounding box center [251, 55] width 35 height 14
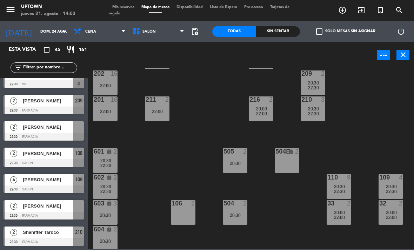
scroll to position [1014, 0]
click at [61, 131] on span "[PERSON_NAME]" at bounding box center [48, 127] width 50 height 7
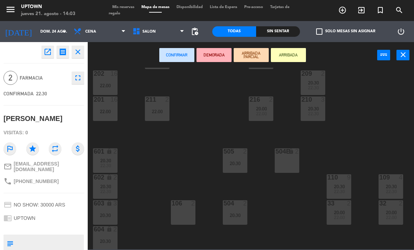
click at [114, 215] on div "20:30" at bounding box center [105, 215] width 25 height 5
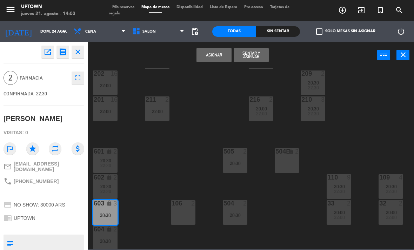
click at [218, 56] on button "Asignar" at bounding box center [214, 55] width 35 height 14
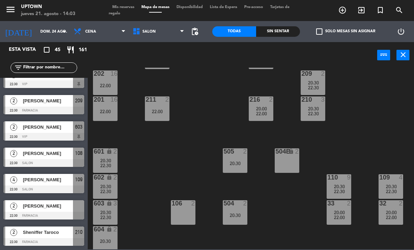
click at [49, 211] on div "[PERSON_NAME]" at bounding box center [47, 207] width 51 height 12
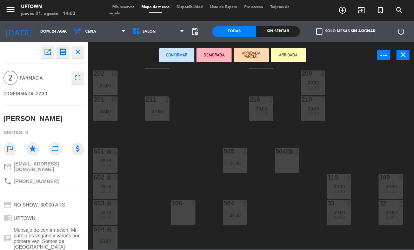
click at [114, 238] on div "604 lock 2 20:30" at bounding box center [105, 239] width 25 height 25
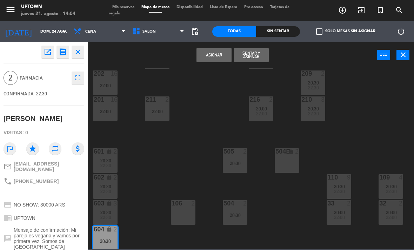
click at [217, 52] on button "Asignar" at bounding box center [214, 55] width 35 height 14
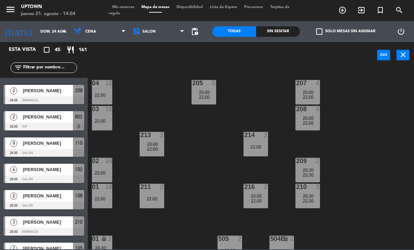
scroll to position [0, 5]
click at [12, 12] on icon "menu" at bounding box center [10, 9] width 11 height 11
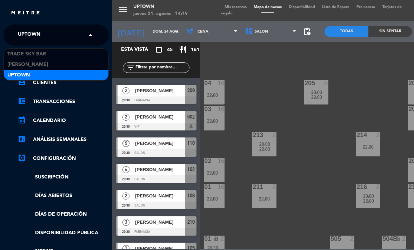
click at [29, 30] on span "Uptown" at bounding box center [29, 35] width 22 height 15
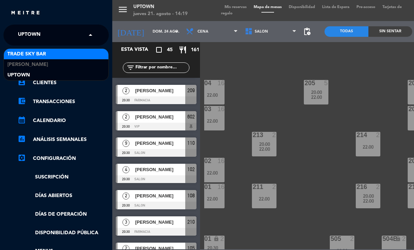
click at [36, 54] on span "Trade Sky Bar" at bounding box center [26, 54] width 39 height 8
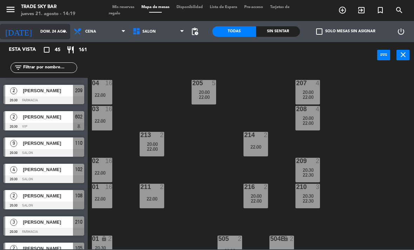
click at [37, 26] on input "dom. 24 ago." at bounding box center [63, 32] width 52 height 12
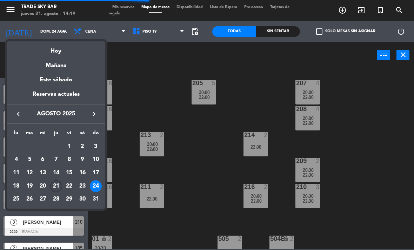
click at [60, 185] on div "21" at bounding box center [56, 187] width 12 height 12
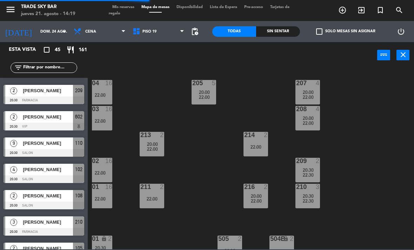
type input "jue. 21 ago."
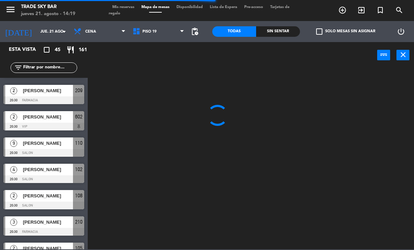
scroll to position [118, 0]
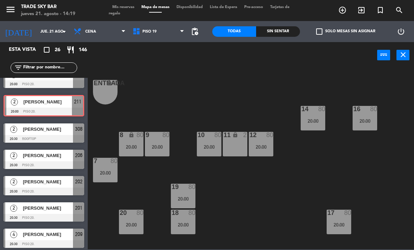
click at [53, 103] on div "2 [PERSON_NAME] 20:00 PISO 20. 211 2 [PERSON_NAME] 20:00 PISO 20. 211" at bounding box center [44, 106] width 88 height 28
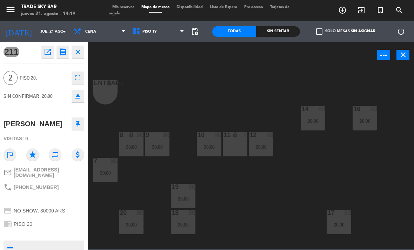
click at [76, 99] on icon "eject" at bounding box center [78, 96] width 8 height 8
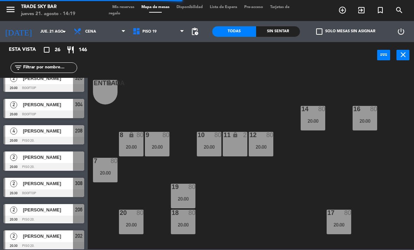
scroll to position [61, 0]
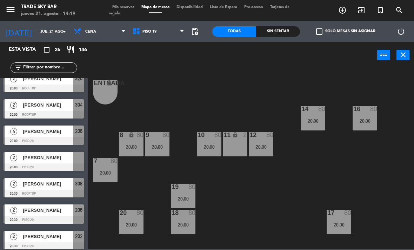
click at [48, 157] on span "[PERSON_NAME]" at bounding box center [48, 157] width 50 height 7
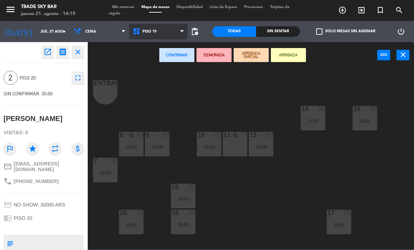
click at [155, 37] on span "PISO 19" at bounding box center [158, 31] width 59 height 15
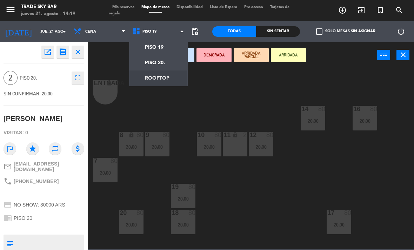
click at [155, 76] on ng-component "menu Trade Sky Bar jueves 21. agosto - 14:19 Mis reservas Mapa de mesas Disponi…" at bounding box center [207, 125] width 414 height 250
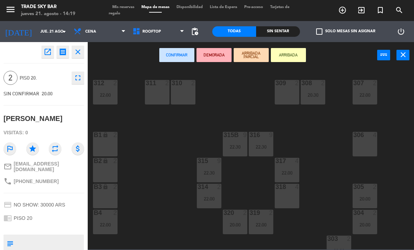
click at [153, 98] on div "311 2" at bounding box center [157, 92] width 25 height 25
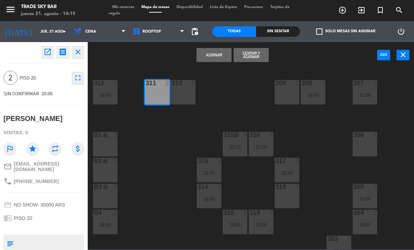
drag, startPoint x: 42, startPoint y: 241, endPoint x: 42, endPoint y: 265, distance: 24.2
click at [42, 241] on html "close × Trade Sky Bar × chrome_reader_mode Listado de Reservas account_box Clie…" at bounding box center [207, 125] width 414 height 250
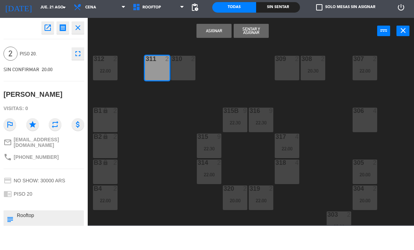
type textarea "Rooftop"
click at [30, 143] on icon "star" at bounding box center [32, 149] width 13 height 13
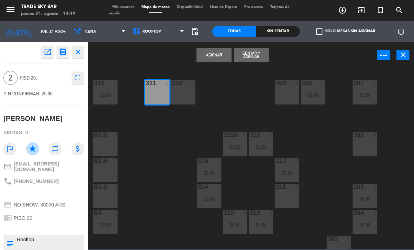
click at [212, 60] on button "Asignar" at bounding box center [214, 55] width 35 height 14
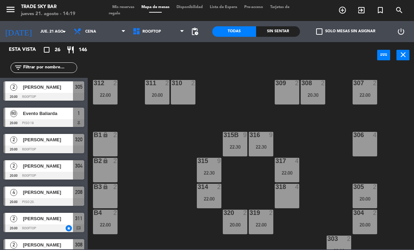
click at [78, 2] on div "menu Trade Sky Bar jueves 21. agosto - 14:19" at bounding box center [52, 10] width 104 height 17
click at [57, 33] on input "jue. 21 ago." at bounding box center [63, 32] width 52 height 12
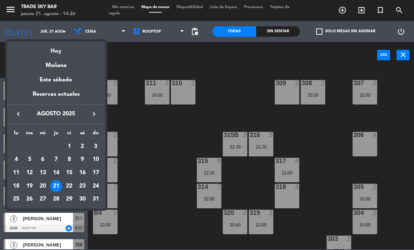
click at [101, 186] on div "24" at bounding box center [96, 187] width 12 height 12
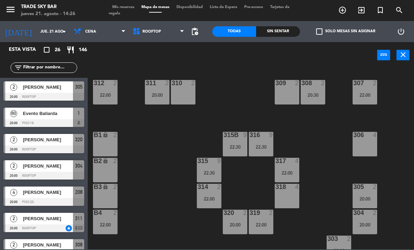
type input "dom. 24 ago."
click at [243, 247] on div "307 2 22:00 308 2 20:30 309 2 310 2 311 2 20:00 312 2 22:00 306 4 316 9 22:30 3…" at bounding box center [253, 159] width 322 height 182
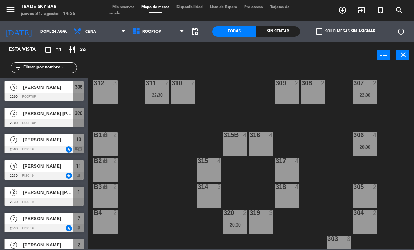
click at [8, 8] on icon "menu" at bounding box center [10, 9] width 11 height 11
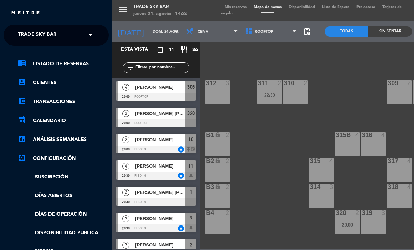
click at [64, 32] on div "× Trade Sky Bar" at bounding box center [41, 35] width 52 height 15
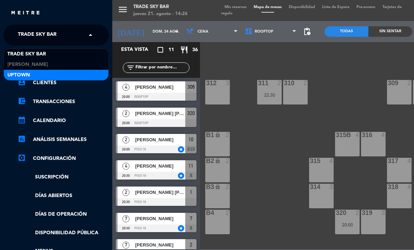
click at [68, 80] on div "Uptown" at bounding box center [56, 75] width 105 height 11
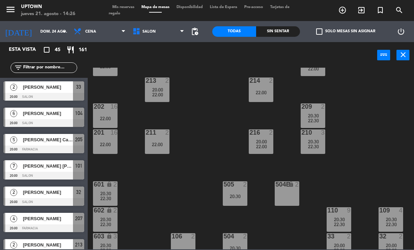
scroll to position [54, 0]
click at [105, 137] on div "201 16" at bounding box center [105, 133] width 25 height 7
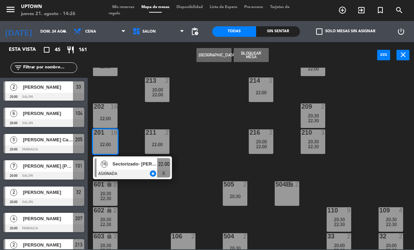
click at [135, 168] on div "16 Sectorizado- [PERSON_NAME] star 22:00" at bounding box center [133, 168] width 90 height 23
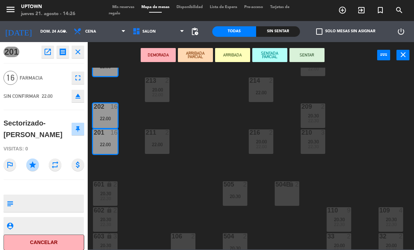
click at [48, 51] on icon "open_in_new" at bounding box center [48, 52] width 8 height 8
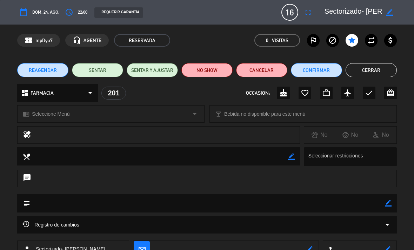
click at [269, 72] on button "Cancelar" at bounding box center [261, 70] width 51 height 14
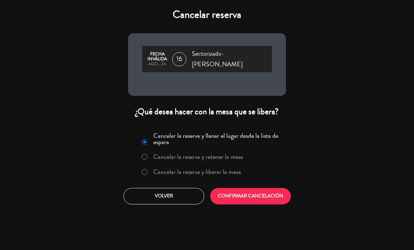
click at [269, 188] on button "CONFIRMAR CANCELACIÓN" at bounding box center [250, 196] width 81 height 17
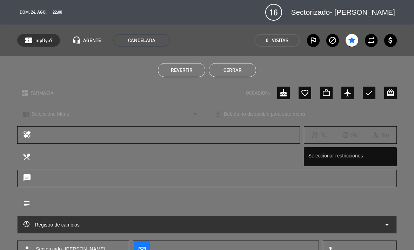
click at [232, 74] on button "Cerrar" at bounding box center [232, 70] width 47 height 14
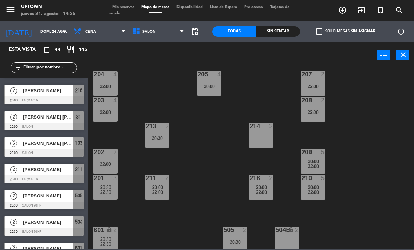
scroll to position [9, 0]
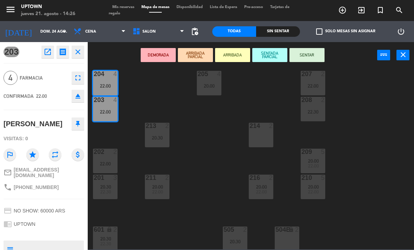
click at [195, 160] on div "204 4 22:00 205 4 20:00 207 2 22:00 203 4 22:00 208 2 22:30 213 2 20:30 214 2 2…" at bounding box center [253, 159] width 322 height 182
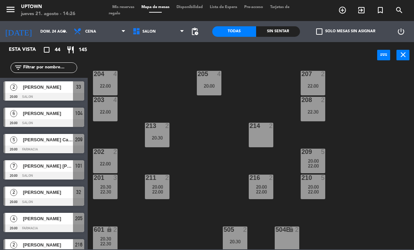
scroll to position [0, 0]
click at [108, 102] on div at bounding box center [106, 100] width 12 height 6
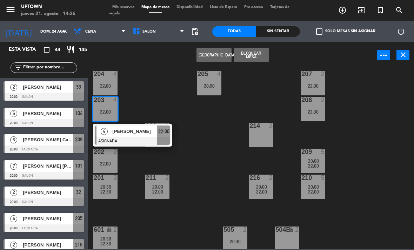
click at [113, 135] on span "[PERSON_NAME]" at bounding box center [135, 131] width 45 height 7
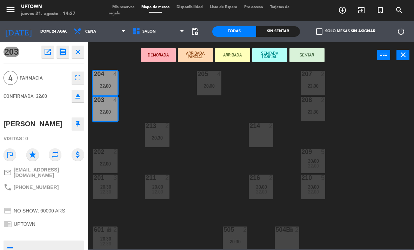
click at [114, 110] on div "22:00" at bounding box center [105, 112] width 25 height 5
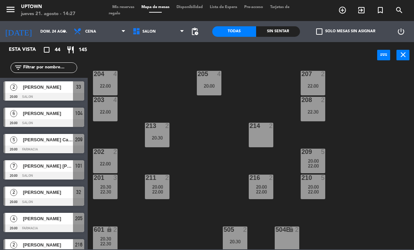
click at [110, 110] on div "22:00" at bounding box center [105, 112] width 25 height 5
click at [204, 88] on div "20:00" at bounding box center [209, 86] width 25 height 5
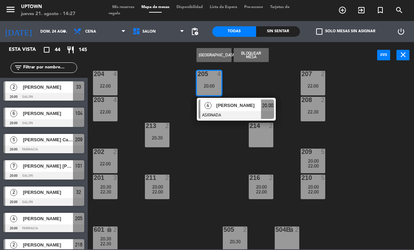
click at [214, 157] on div "204 4 22:00 205 4 20:00 4 [PERSON_NAME] ASIGNADA 20:00 207 2 22:00 203 4 22:00 …" at bounding box center [253, 159] width 322 height 182
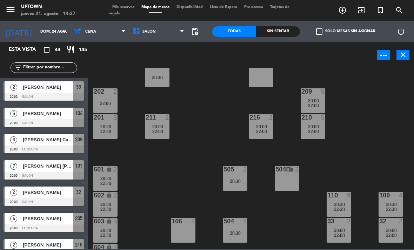
scroll to position [70, 2]
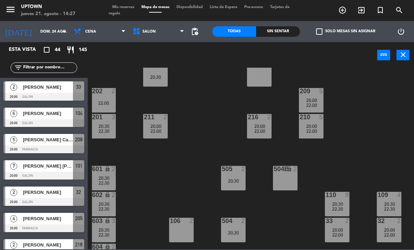
click at [106, 179] on span "20:30" at bounding box center [104, 179] width 11 height 6
click at [170, 170] on div "204 4 22:00 205 4 20:00 207 2 22:00 203 4 22:00 208 2 22:30 213 2 20:30 214 2 2…" at bounding box center [253, 159] width 322 height 182
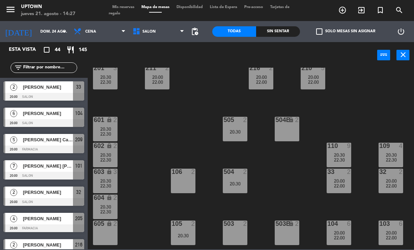
scroll to position [118, 0]
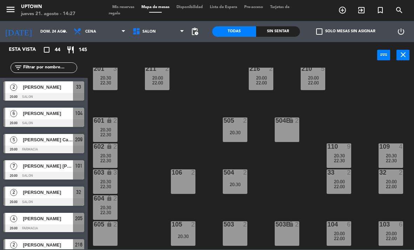
click at [113, 131] on div "20:30" at bounding box center [105, 129] width 25 height 5
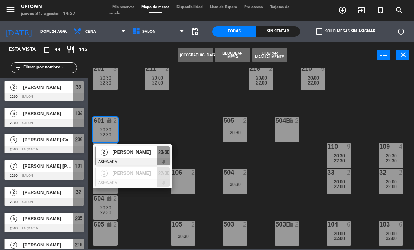
click at [140, 150] on span "[PERSON_NAME]" at bounding box center [135, 152] width 45 height 7
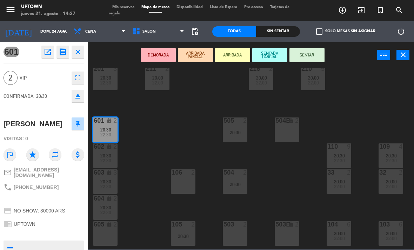
click at [83, 98] on button "eject" at bounding box center [78, 96] width 13 height 13
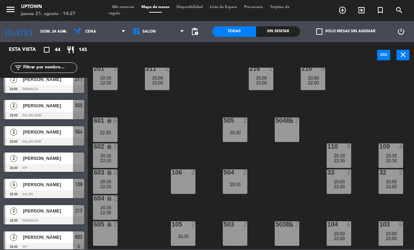
scroll to position [254, 0]
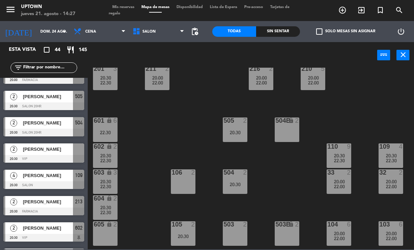
click at [52, 156] on div at bounding box center [44, 159] width 81 height 8
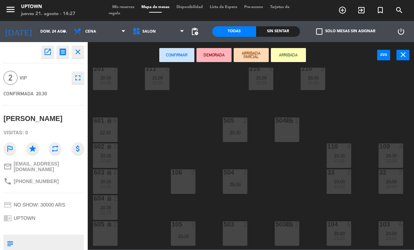
click at [188, 188] on div "106 2" at bounding box center [183, 182] width 25 height 25
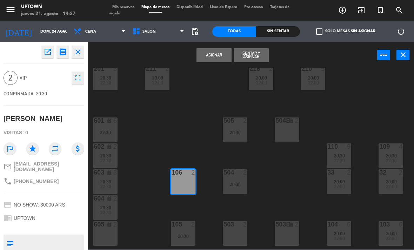
click at [214, 58] on button "Asignar" at bounding box center [214, 55] width 35 height 14
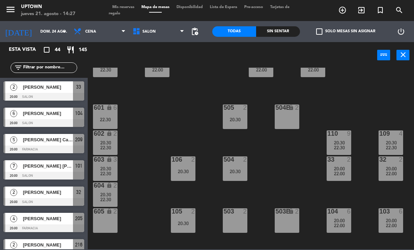
scroll to position [131, 0]
click at [106, 195] on span "20:30" at bounding box center [105, 195] width 11 height 6
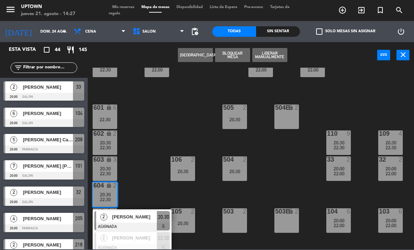
click at [136, 217] on span "[PERSON_NAME]" at bounding box center [134, 217] width 45 height 7
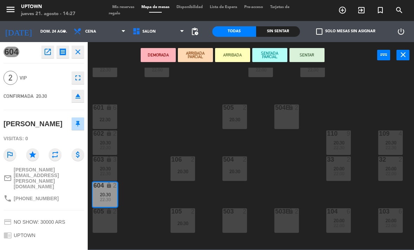
click at [80, 96] on icon "eject" at bounding box center [78, 96] width 8 height 8
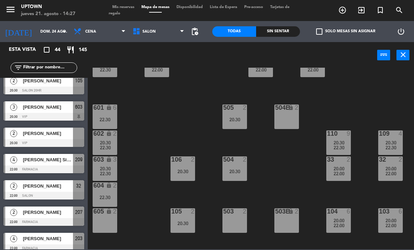
scroll to position [531, 0]
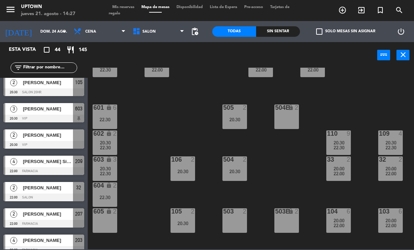
click at [55, 138] on span "[PERSON_NAME]" at bounding box center [48, 135] width 50 height 7
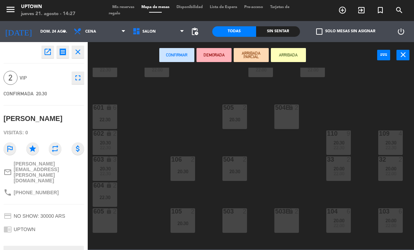
click at [237, 222] on div "503 2" at bounding box center [235, 221] width 25 height 25
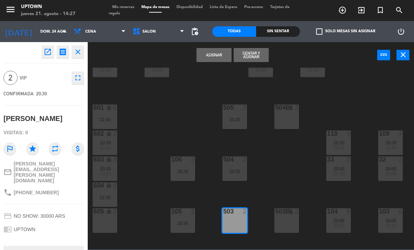
click at [216, 60] on button "Asignar" at bounding box center [214, 55] width 35 height 14
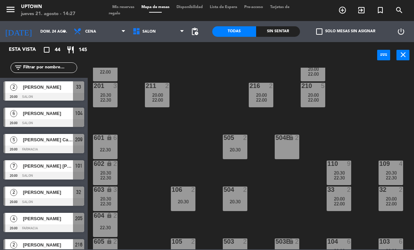
scroll to position [105, 0]
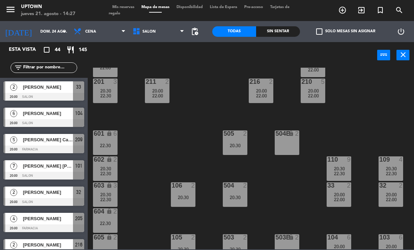
click at [105, 181] on div "602 lock 2 20:30 22:30" at bounding box center [105, 169] width 25 height 25
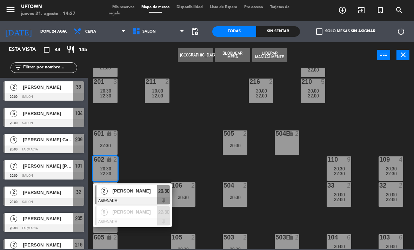
click at [130, 194] on div "2 [PERSON_NAME] ASIGNADA 20:30" at bounding box center [133, 195] width 90 height 23
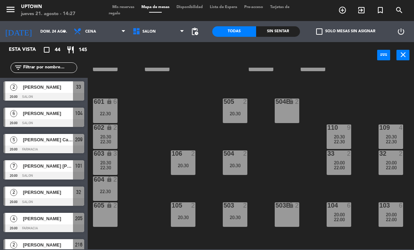
scroll to position [138, 0]
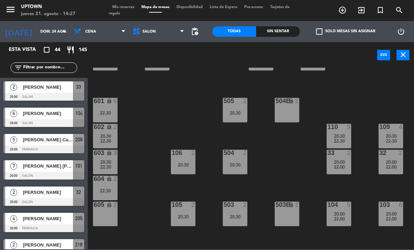
click at [118, 166] on div "22:30" at bounding box center [105, 167] width 25 height 5
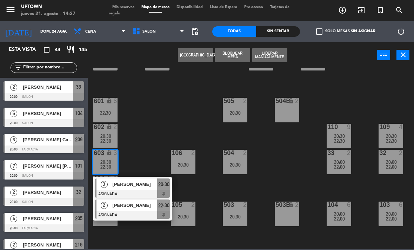
click at [134, 215] on div at bounding box center [133, 215] width 76 height 8
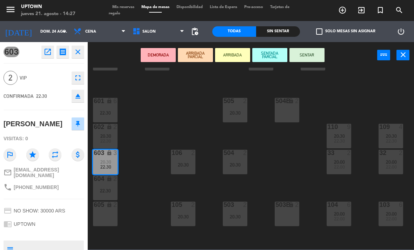
click at [80, 97] on icon "eject" at bounding box center [78, 96] width 8 height 8
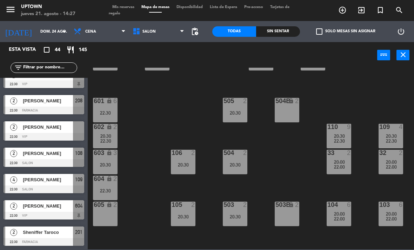
scroll to position [987, 0]
click at [64, 132] on div "[PERSON_NAME]" at bounding box center [47, 128] width 51 height 12
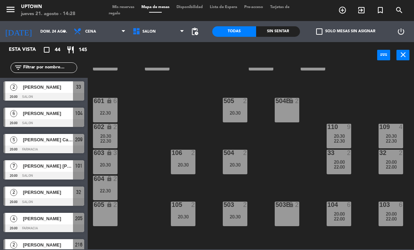
scroll to position [0, 0]
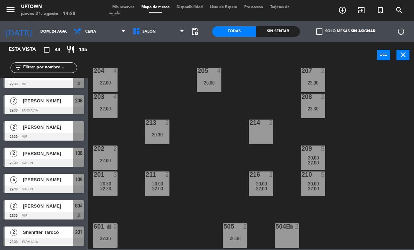
click at [66, 131] on div "2 [PERSON_NAME] 22:30 VIP" at bounding box center [44, 131] width 88 height 26
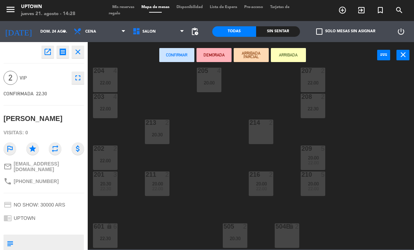
click at [166, 137] on div "213 2 20:30" at bounding box center [157, 132] width 25 height 25
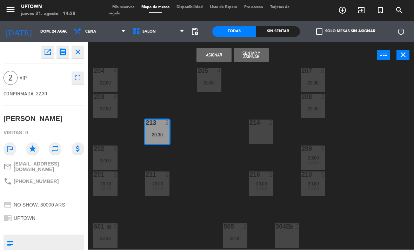
click at [218, 58] on button "Asignar" at bounding box center [214, 55] width 35 height 14
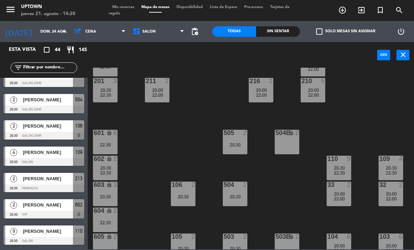
click at [112, 178] on div "602 lock 2 20:30 22:30" at bounding box center [105, 168] width 25 height 25
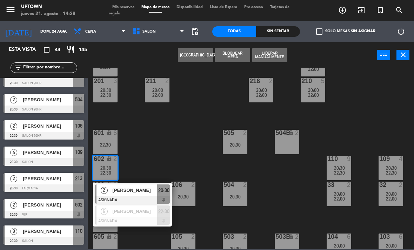
click at [142, 149] on div "204 4 22:00 205 4 20:00 207 2 22:00 203 4 22:00 208 2 22:30 213 2 20:30 22:30 2…" at bounding box center [253, 159] width 322 height 182
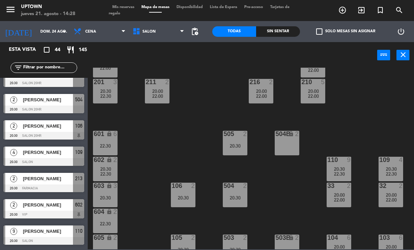
click at [113, 198] on div "20:30" at bounding box center [105, 198] width 25 height 5
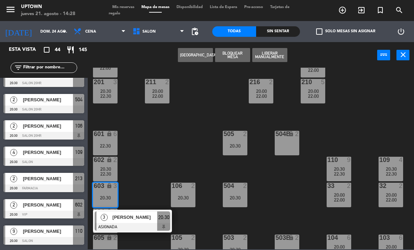
click at [143, 223] on div "3 [PERSON_NAME] ASIGNADA 20:30" at bounding box center [133, 221] width 90 height 23
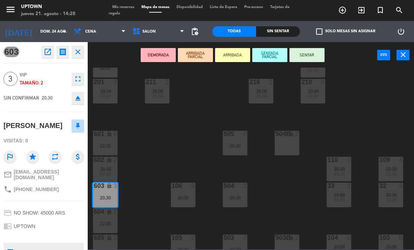
click at [81, 95] on icon "eject" at bounding box center [78, 98] width 8 height 8
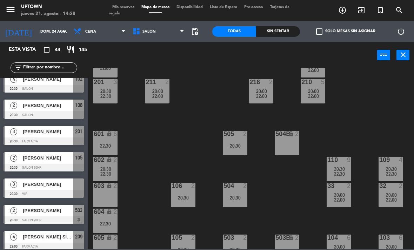
click at [65, 192] on div "3 [PERSON_NAME] 20:30 VIP" at bounding box center [44, 188] width 88 height 26
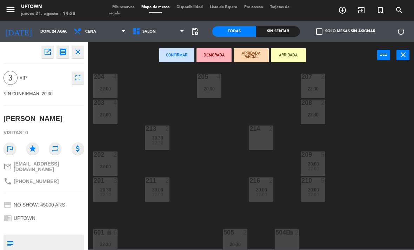
click at [315, 105] on div at bounding box center [314, 103] width 12 height 6
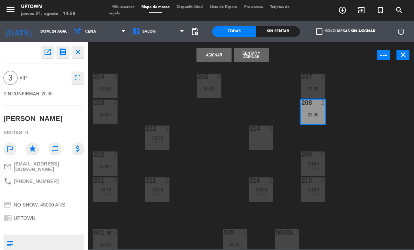
click at [212, 51] on button "Asignar" at bounding box center [214, 55] width 35 height 14
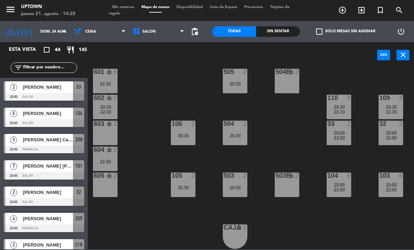
click at [110, 164] on div "22:30" at bounding box center [105, 161] width 25 height 5
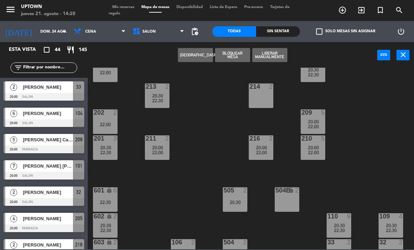
scroll to position [47, 0]
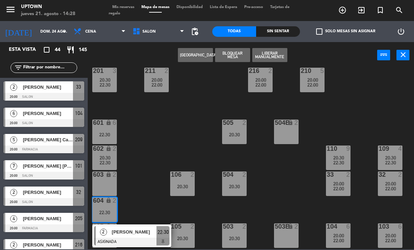
click at [123, 233] on div "2 [PERSON_NAME] ASIGNADA 22:30" at bounding box center [132, 236] width 90 height 23
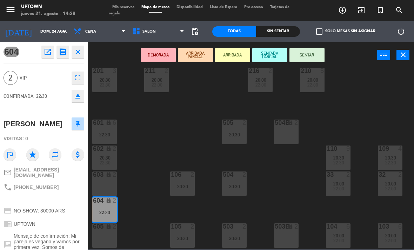
click at [76, 101] on button "eject" at bounding box center [78, 96] width 13 height 13
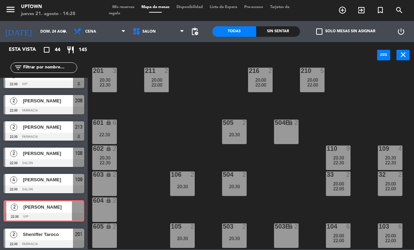
click at [56, 212] on div "2 [PERSON_NAME] 22:30 VIP 2 [PERSON_NAME] 22:30 VIP" at bounding box center [44, 211] width 88 height 28
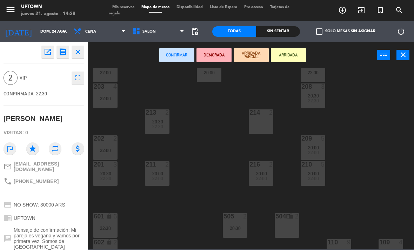
click at [270, 116] on div "2" at bounding box center [271, 113] width 4 height 6
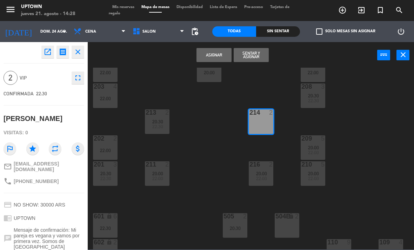
click at [218, 55] on button "Asignar" at bounding box center [214, 55] width 35 height 14
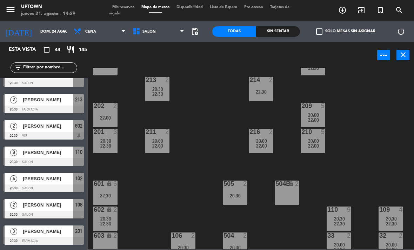
click at [112, 214] on div "2" at bounding box center [117, 210] width 12 height 7
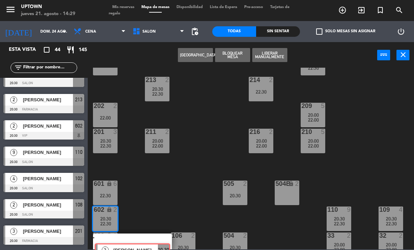
click at [130, 242] on div "2 [PERSON_NAME] ASIGNADA 20:30" at bounding box center [133, 246] width 90 height 25
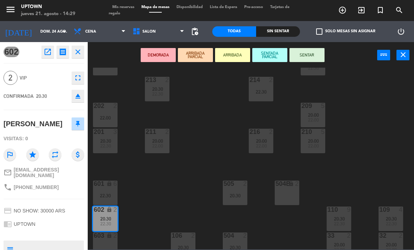
click at [80, 94] on icon "eject" at bounding box center [78, 96] width 8 height 8
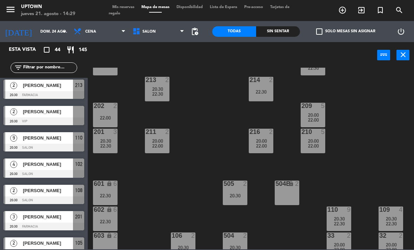
click at [57, 120] on div "2 [PERSON_NAME] 20:30 VIP" at bounding box center [44, 116] width 88 height 26
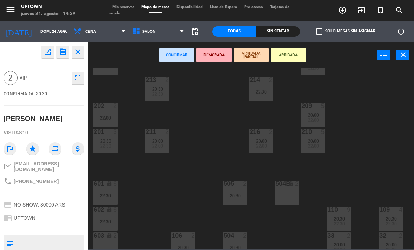
click at [247, 88] on div "204 4 22:00 205 4 20:00 207 2 22:00 203 4 22:00 208 3 20:30 22:30 213 2 20:30 2…" at bounding box center [253, 159] width 322 height 182
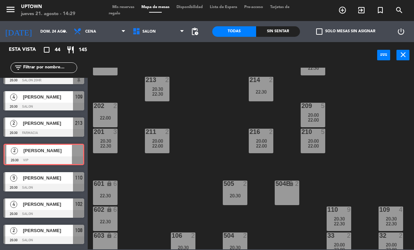
click at [56, 145] on div "2 [PERSON_NAME] 20:30 VIP 2 [PERSON_NAME] 20:30 VIP" at bounding box center [44, 154] width 88 height 28
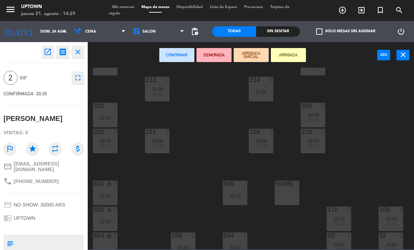
click at [263, 90] on div "22:30" at bounding box center [261, 92] width 25 height 5
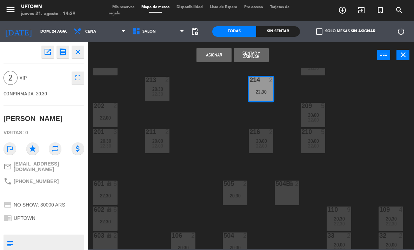
click at [221, 53] on button "Asignar" at bounding box center [214, 55] width 35 height 14
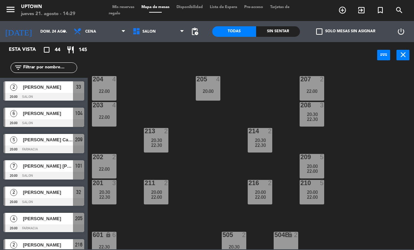
click at [105, 124] on div "203 4 22:00" at bounding box center [104, 114] width 25 height 25
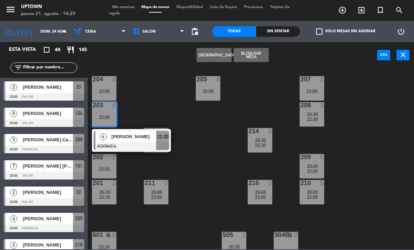
click at [126, 140] on div "4 [PERSON_NAME] ASIGNADA 22:00" at bounding box center [132, 140] width 90 height 23
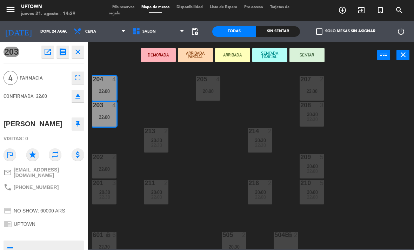
click at [77, 98] on icon "eject" at bounding box center [78, 96] width 8 height 8
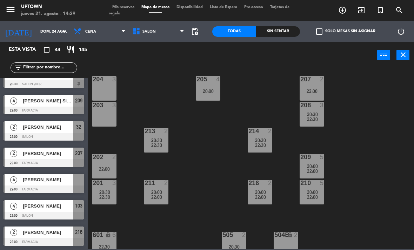
scroll to position [592, 0]
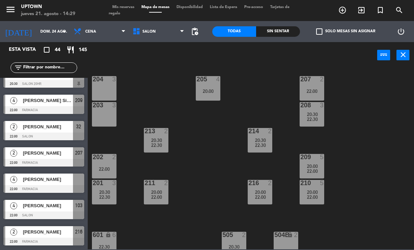
click at [65, 184] on div "[PERSON_NAME]" at bounding box center [47, 180] width 51 height 12
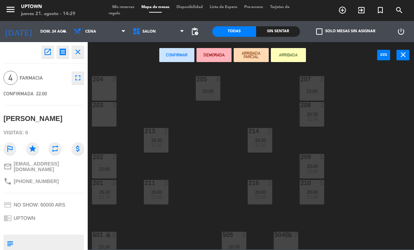
click at [197, 83] on div "205" at bounding box center [197, 79] width 0 height 6
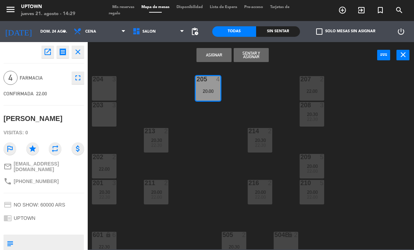
click at [215, 54] on button "Asignar" at bounding box center [214, 55] width 35 height 14
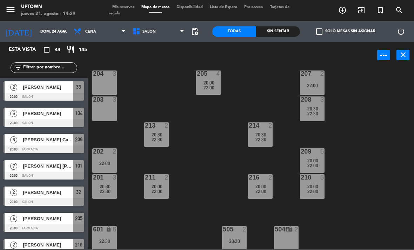
scroll to position [8, 1]
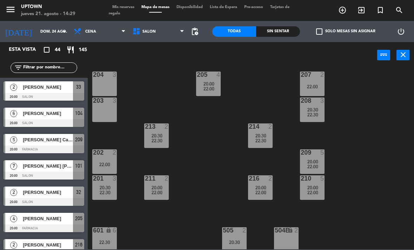
click at [110, 239] on div "601 lock 6 22:30" at bounding box center [104, 240] width 25 height 25
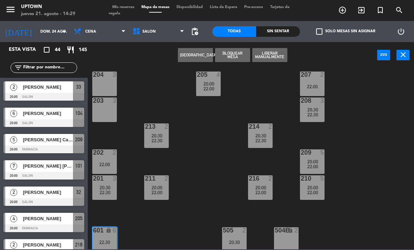
click at [155, 234] on div "204 3 205 4 20:00 22:00 207 2 22:00 203 3 208 3 20:30 22:30 213 2 20:30 22:30 2…" at bounding box center [253, 159] width 322 height 182
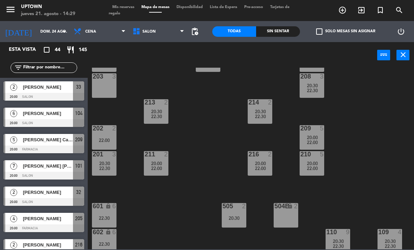
scroll to position [32, 3]
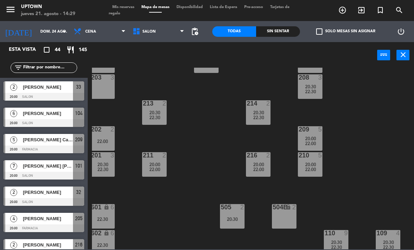
click at [110, 222] on div "601 lock 6 22:30" at bounding box center [102, 216] width 25 height 25
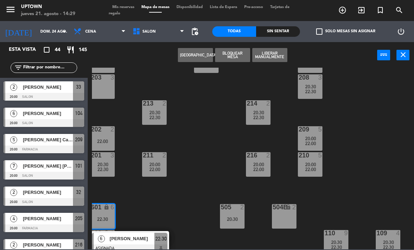
click at [131, 244] on div "[PERSON_NAME]" at bounding box center [132, 239] width 46 height 12
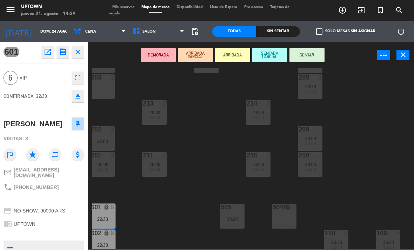
click at [80, 125] on button at bounding box center [78, 124] width 13 height 13
click at [76, 94] on icon "eject" at bounding box center [78, 96] width 8 height 8
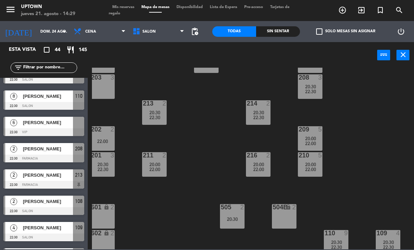
scroll to position [939, 0]
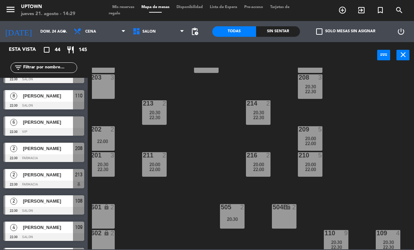
click at [68, 125] on span "[PERSON_NAME]" at bounding box center [48, 122] width 50 height 7
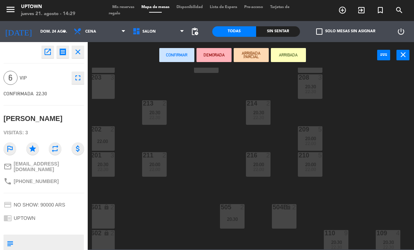
click at [113, 93] on div "203 3" at bounding box center [102, 86] width 25 height 25
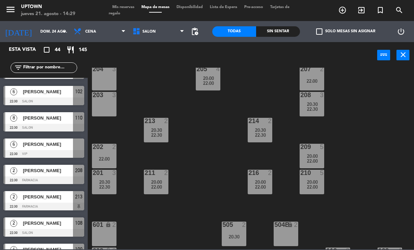
scroll to position [918, 0]
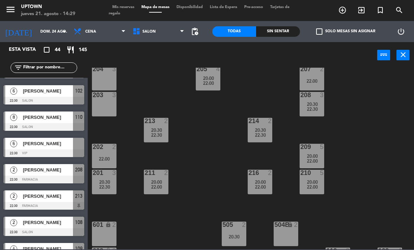
click at [68, 149] on div "[PERSON_NAME]" at bounding box center [47, 144] width 51 height 12
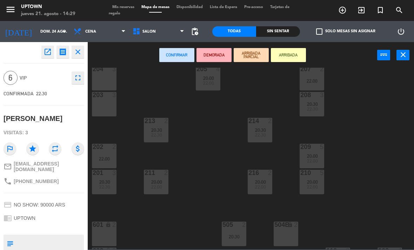
click at [112, 107] on div "203 3" at bounding box center [104, 104] width 25 height 25
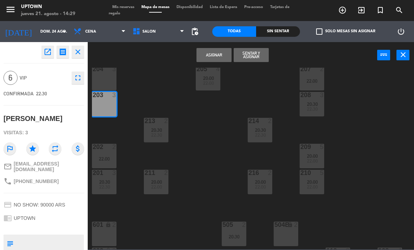
click at [113, 99] on div "203 3" at bounding box center [104, 104] width 25 height 25
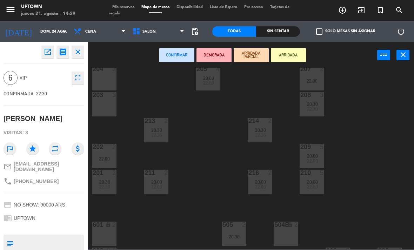
click at [111, 77] on div "204 3" at bounding box center [104, 78] width 25 height 25
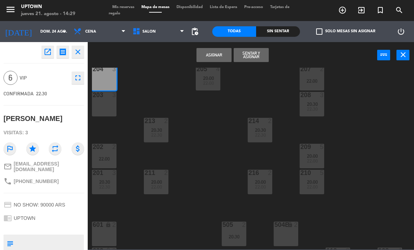
click at [109, 107] on div "203 3" at bounding box center [104, 104] width 25 height 25
click at [222, 59] on button "Asignar" at bounding box center [214, 55] width 35 height 14
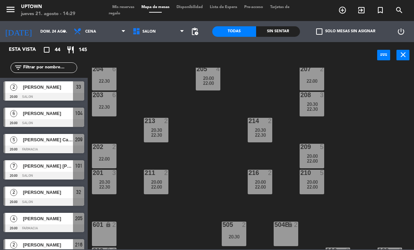
scroll to position [224, 0]
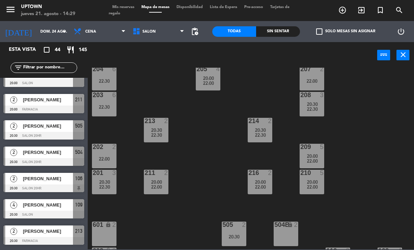
click at [113, 98] on div "6" at bounding box center [114, 95] width 4 height 6
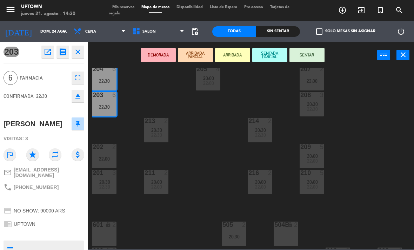
click at [155, 111] on div "204 6 22:30 205 4 20:00 22:00 207 2 22:00 203 6 22:30 208 3 20:30 22:30 213 2 2…" at bounding box center [253, 159] width 322 height 182
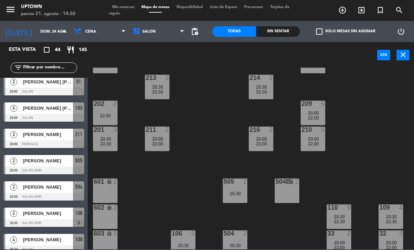
scroll to position [57, 0]
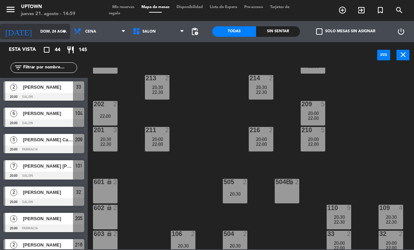
click at [54, 30] on input "dom. 24 ago." at bounding box center [63, 32] width 52 height 12
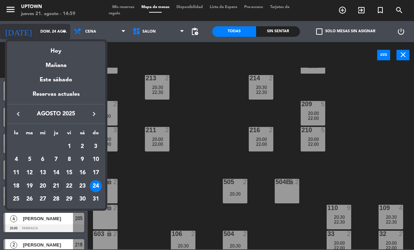
scroll to position [0, 0]
click at [57, 187] on div "21" at bounding box center [56, 187] width 12 height 12
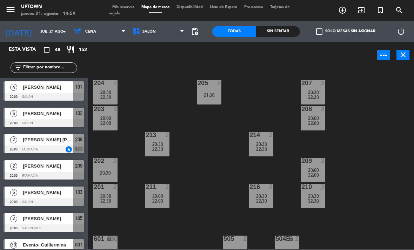
click at [214, 91] on div "205 2 21:30" at bounding box center [209, 92] width 25 height 25
click at [254, 94] on div "204 2 20:30 22:30 205 2 21:30 207 2 20:30 22:30 203 3 20:00 22:00 208 2 20:00 2…" at bounding box center [253, 159] width 322 height 182
click at [12, 7] on icon "menu" at bounding box center [10, 9] width 11 height 11
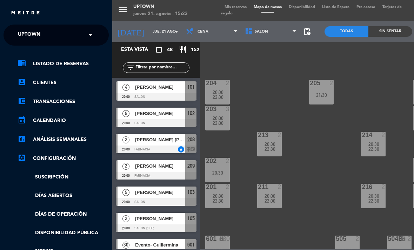
click at [35, 37] on span "Uptown" at bounding box center [29, 35] width 22 height 15
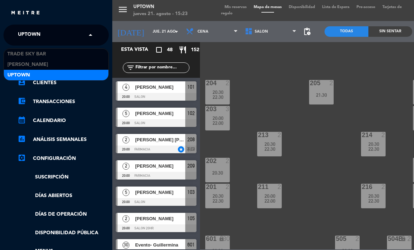
click at [29, 34] on span "Uptown" at bounding box center [29, 35] width 22 height 15
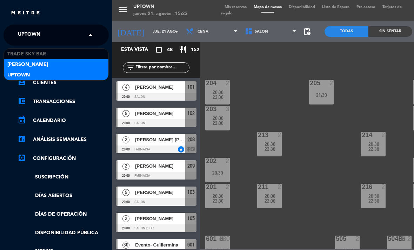
click at [68, 63] on div "[PERSON_NAME]" at bounding box center [56, 64] width 105 height 11
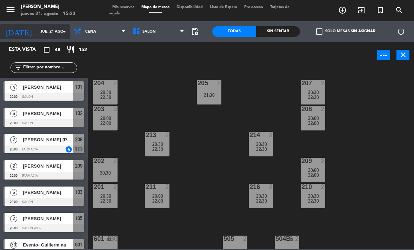
click at [57, 29] on input "jue. 21 ago." at bounding box center [63, 32] width 52 height 12
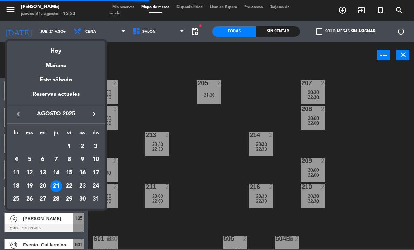
click at [77, 187] on div "23" at bounding box center [83, 187] width 12 height 12
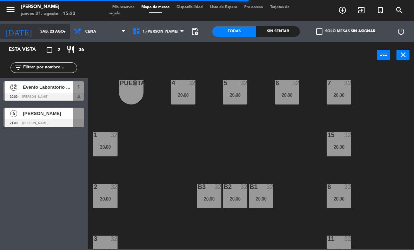
click at [37, 30] on input "sáb. 23 ago." at bounding box center [63, 32] width 52 height 12
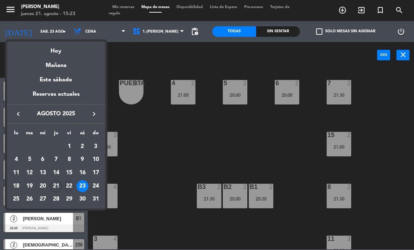
click at [69, 186] on div "22" at bounding box center [69, 187] width 12 height 12
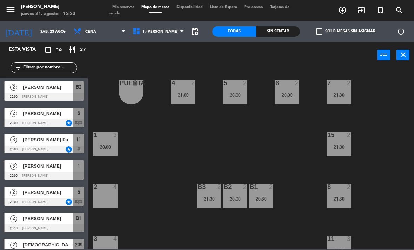
type input "vie. 22 ago."
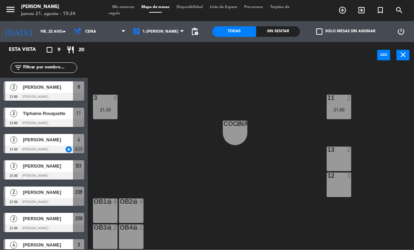
scroll to position [141, 0]
click at [174, 22] on div "1.-NICKY 2.- [PERSON_NAME] 1.-[PERSON_NAME] 1.-[PERSON_NAME] 2.- [PERSON_NAME]" at bounding box center [158, 31] width 59 height 21
click at [173, 31] on span "1.-[PERSON_NAME]" at bounding box center [158, 31] width 59 height 15
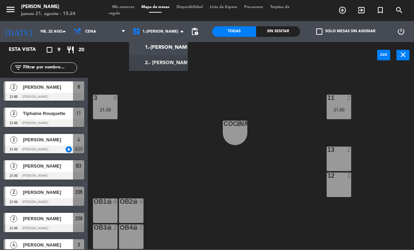
click at [168, 64] on ng-component "menu [PERSON_NAME] jueves 21. agosto - 15:24 Mis reservas Mapa de mesas Disponi…" at bounding box center [207, 125] width 414 height 250
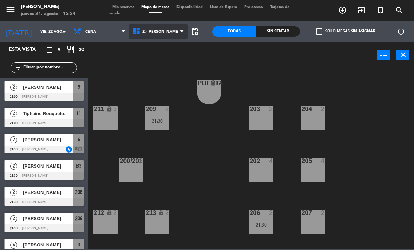
scroll to position [0, 0]
click at [165, 35] on span "2.- [PERSON_NAME]" at bounding box center [158, 31] width 59 height 15
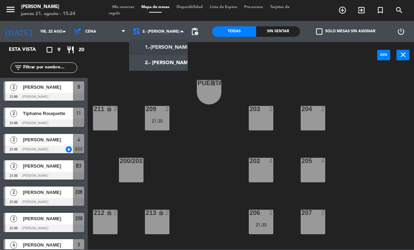
click at [165, 41] on div "1.-NICKY 2.- [PERSON_NAME] 2.- [PERSON_NAME] 1.-[PERSON_NAME] 2.- [PERSON_NAME]" at bounding box center [158, 31] width 59 height 21
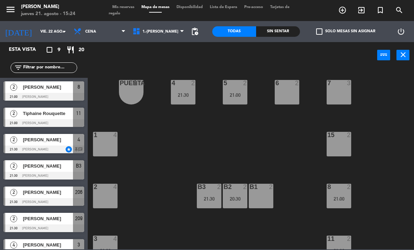
click at [347, 9] on icon "turned_in_not" at bounding box center [343, 10] width 8 height 8
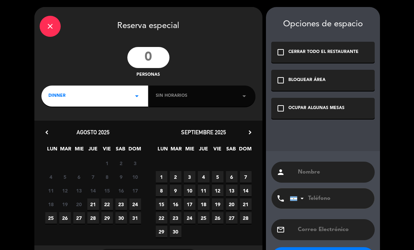
click at [155, 54] on input "number" at bounding box center [148, 57] width 42 height 21
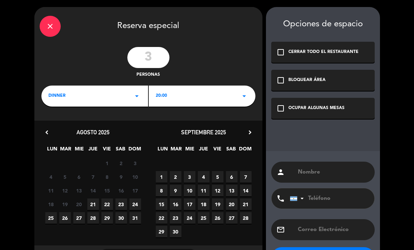
type input "3"
click at [112, 206] on span "22" at bounding box center [107, 205] width 12 height 12
click at [328, 112] on div "OCUPAR ALGUNAS MESAS" at bounding box center [317, 108] width 56 height 7
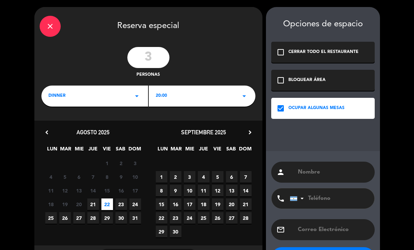
click at [327, 173] on input "text" at bounding box center [333, 173] width 72 height 10
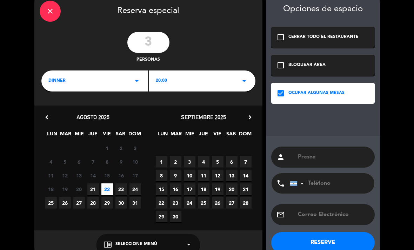
scroll to position [26, 0]
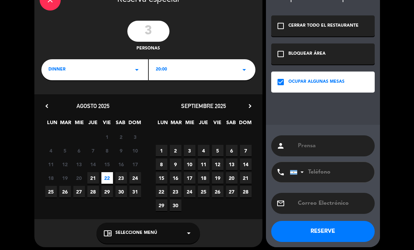
type input "Prensa"
click at [331, 227] on button "RESERVE" at bounding box center [323, 231] width 104 height 21
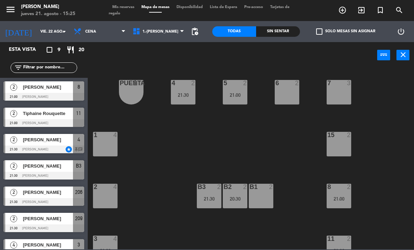
click at [127, 9] on span "Mis reservas" at bounding box center [123, 7] width 29 height 4
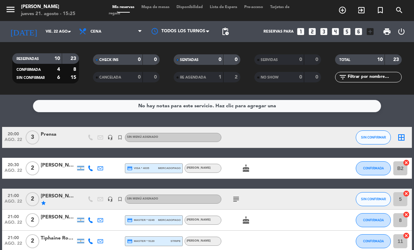
click at [403, 139] on icon "border_all" at bounding box center [402, 137] width 8 height 8
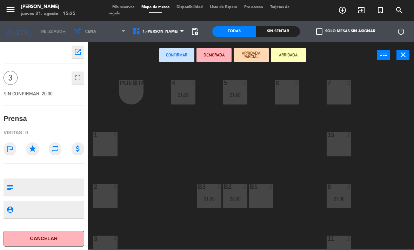
click at [285, 98] on div "6 2" at bounding box center [287, 92] width 25 height 25
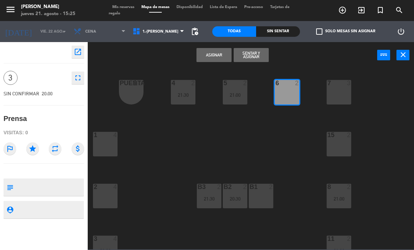
click at [345, 98] on div "7 3" at bounding box center [339, 92] width 25 height 25
click at [295, 97] on div "6 2" at bounding box center [287, 92] width 25 height 25
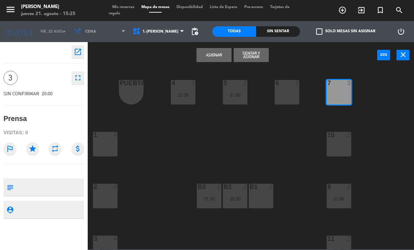
click at [65, 184] on textarea at bounding box center [49, 187] width 67 height 15
type textarea "No [DEMOGRAPHIC_DATA][PERSON_NAME]"
click at [33, 150] on icon "star" at bounding box center [32, 149] width 13 height 13
click at [222, 51] on button "Asignar" at bounding box center [214, 55] width 35 height 14
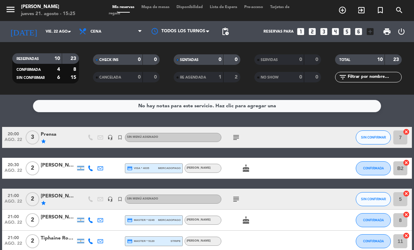
click at [235, 138] on icon "subject" at bounding box center [236, 137] width 8 height 8
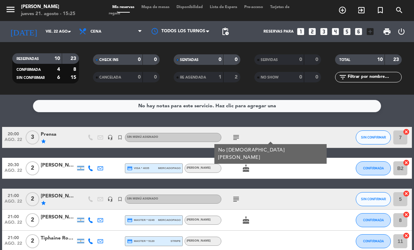
click at [170, 9] on span "Mapa de mesas" at bounding box center [155, 7] width 35 height 4
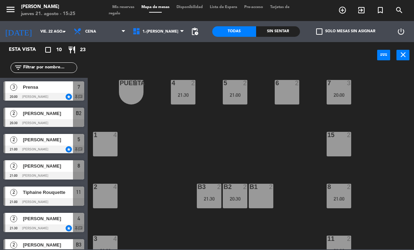
click at [345, 94] on div "20:00" at bounding box center [339, 95] width 25 height 5
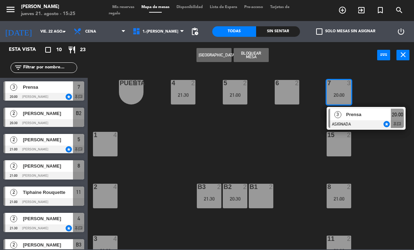
click at [367, 122] on div at bounding box center [367, 124] width 76 height 8
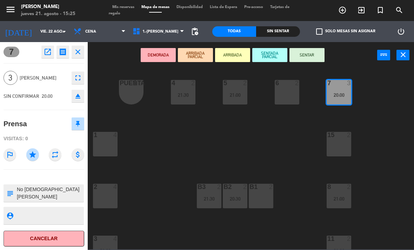
click at [61, 191] on textarea at bounding box center [49, 193] width 67 height 15
click at [34, 194] on textarea at bounding box center [49, 193] width 67 height 15
paste textarea "Les paso la lista de confirmados para mañana: • [PERSON_NAME]- OhLala • ⁠[PERSO…"
click at [18, 195] on textarea at bounding box center [49, 193] width 67 height 15
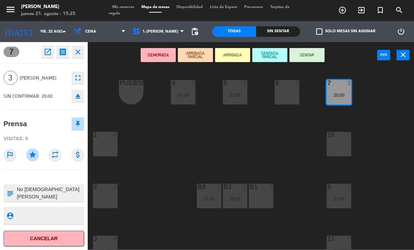
type textarea "No [DEMOGRAPHIC_DATA][PERSON_NAME] Les paso la lista de confirmados para mañana…"
click at [61, 220] on textarea at bounding box center [49, 215] width 67 height 9
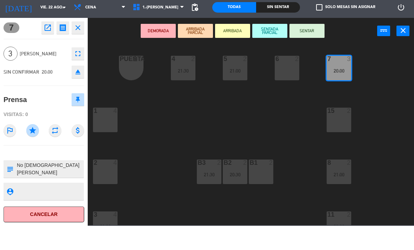
click at [35, 149] on icon "star" at bounding box center [32, 155] width 13 height 13
click at [34, 155] on icon "star" at bounding box center [32, 155] width 13 height 13
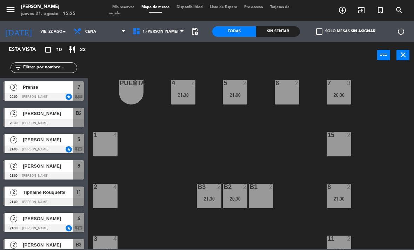
click at [337, 95] on div "20:00" at bounding box center [339, 95] width 25 height 5
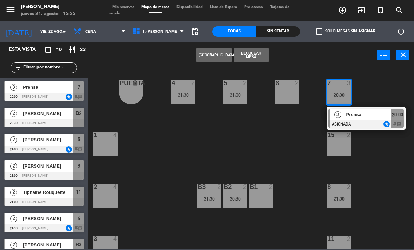
click at [369, 115] on span "Prensa" at bounding box center [369, 114] width 45 height 7
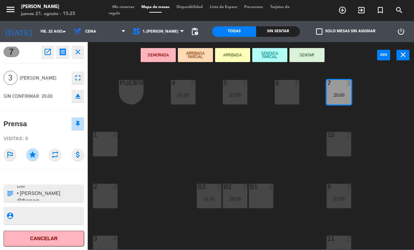
scroll to position [42, 0]
